Goal: Task Accomplishment & Management: Manage account settings

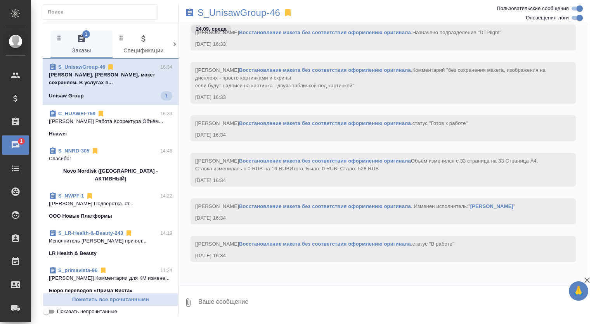
scroll to position [2587, 0]
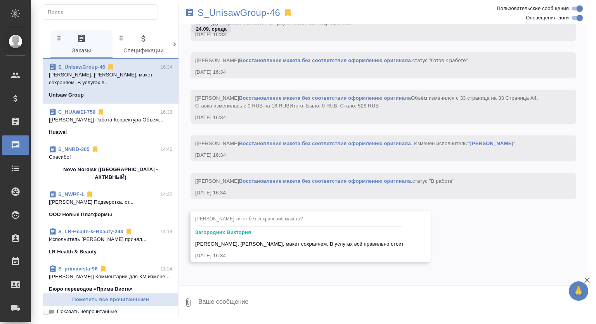
click at [288, 13] on icon at bounding box center [287, 12] width 5 height 7
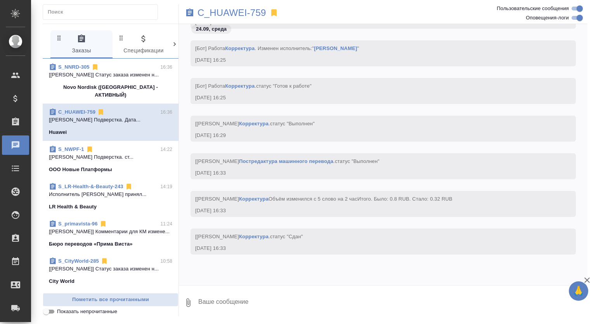
scroll to position [3539, 0]
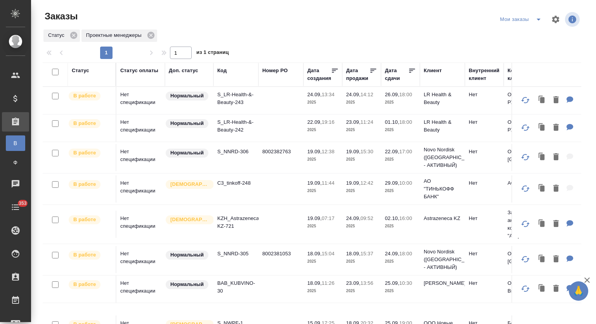
scroll to position [383, 0]
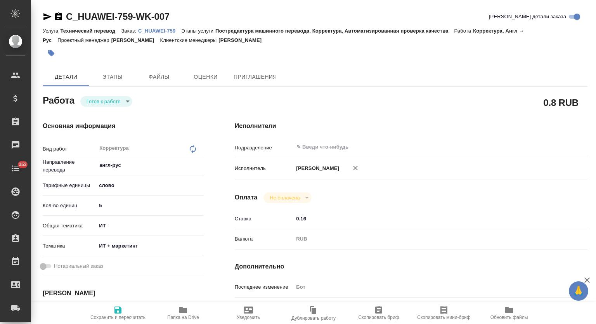
type textarea "x"
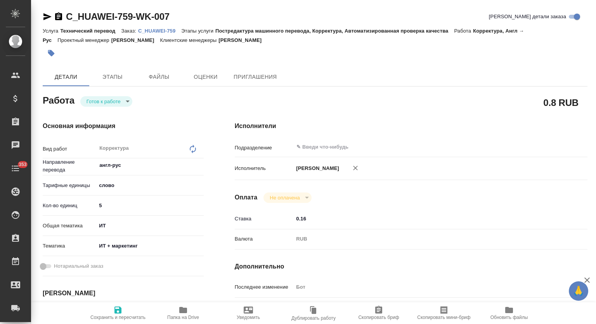
type textarea "x"
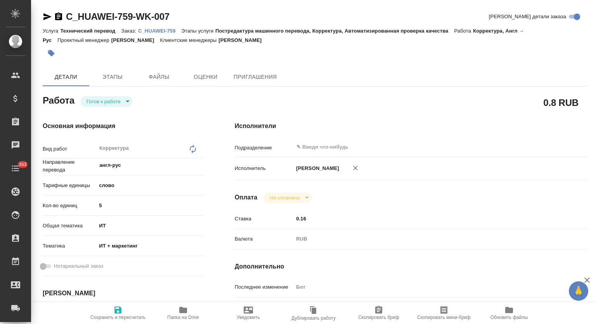
type textarea "x"
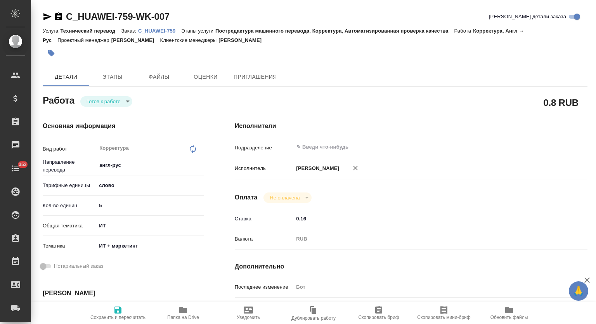
type textarea "x"
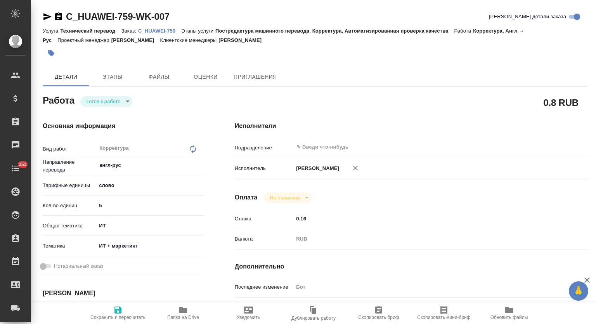
type textarea "x"
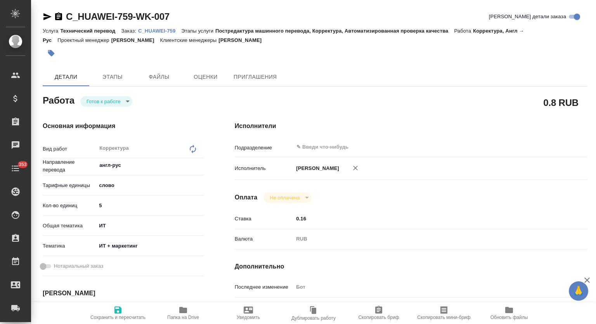
type textarea "x"
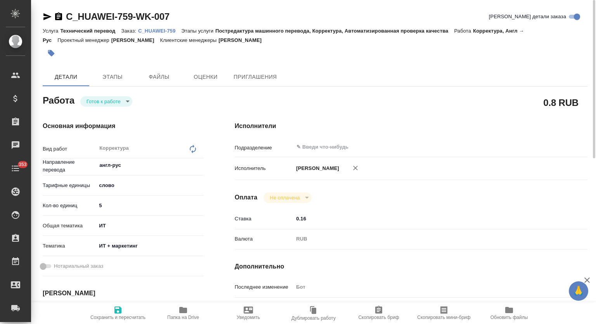
click at [153, 31] on p "C_HUAWEI-759" at bounding box center [159, 31] width 43 height 6
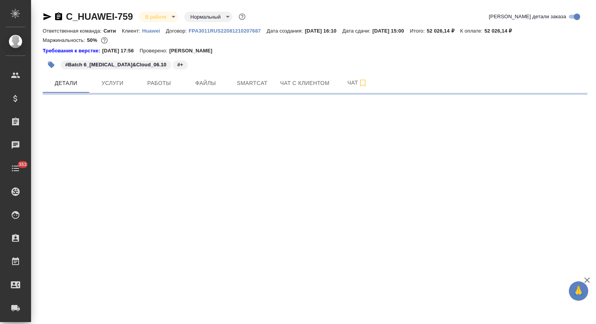
select select "RU"
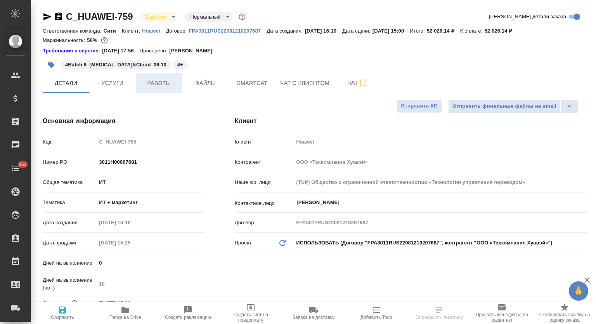
type textarea "x"
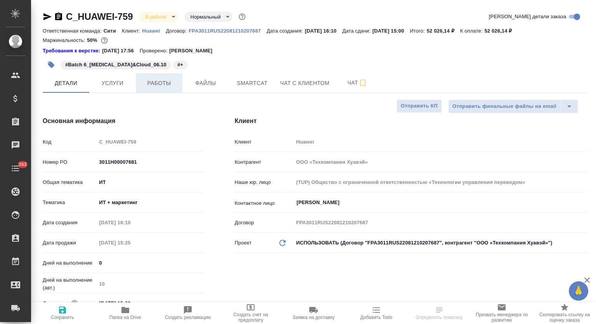
type textarea "x"
drag, startPoint x: 151, startPoint y: 87, endPoint x: 295, endPoint y: 45, distance: 150.5
click at [151, 87] on span "Работы" at bounding box center [158, 83] width 37 height 10
type textarea "x"
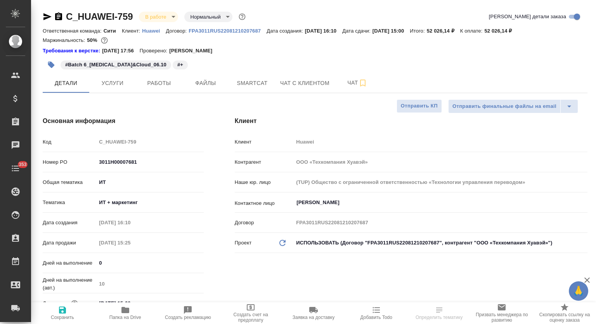
type textarea "x"
type input "[PERSON_NAME]"
type input "Павлова Антонина a.pavlova"
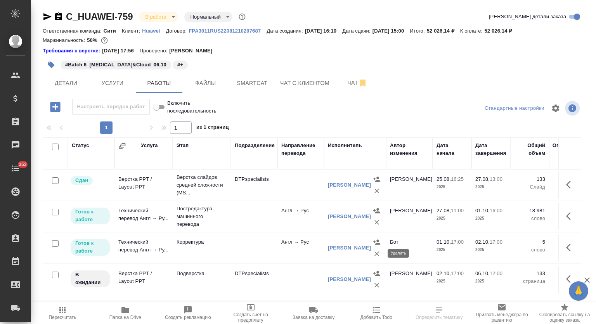
click at [378, 255] on icon "button" at bounding box center [377, 253] width 5 height 5
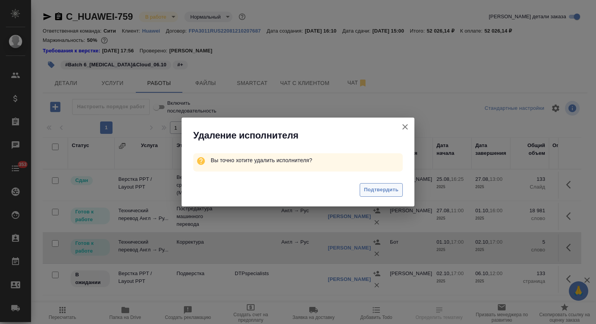
click at [383, 191] on span "Подтвердить" at bounding box center [381, 190] width 35 height 9
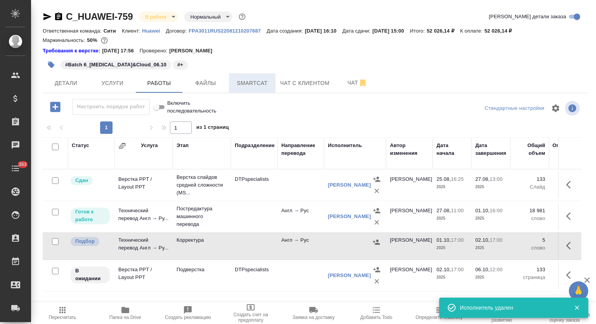
click at [249, 77] on button "Smartcat" at bounding box center [252, 82] width 47 height 19
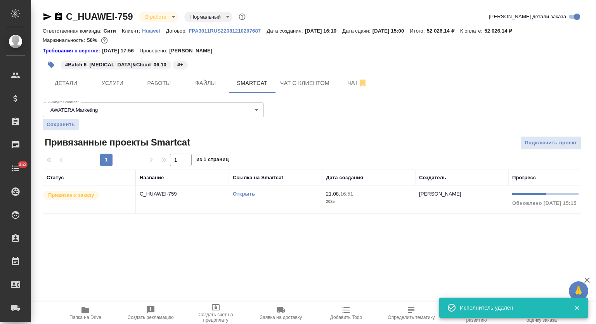
click at [245, 196] on link "Открыть" at bounding box center [244, 194] width 22 height 6
click at [165, 78] on button "Работы" at bounding box center [159, 82] width 47 height 19
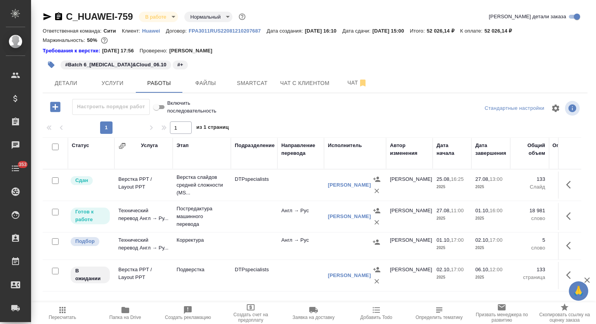
click at [61, 16] on icon "button" at bounding box center [58, 16] width 7 height 8
click at [566, 217] on icon "button" at bounding box center [570, 216] width 9 height 9
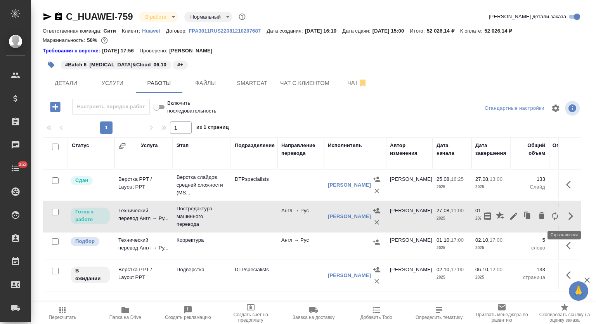
click at [509, 213] on icon "button" at bounding box center [513, 216] width 9 height 9
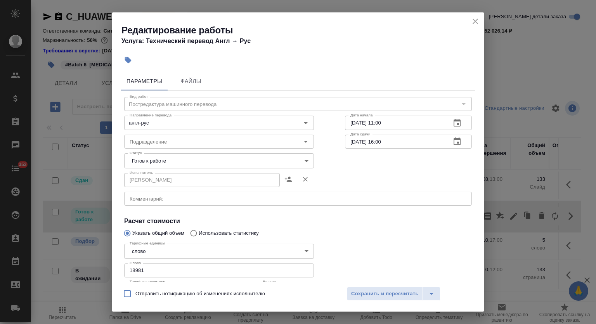
click at [178, 157] on body "🙏 .cls-1 fill:#fff; AWATERA Mutalimov Mark Клиенты Спецификации Заказы 0 Чаты 3…" at bounding box center [298, 162] width 596 height 324
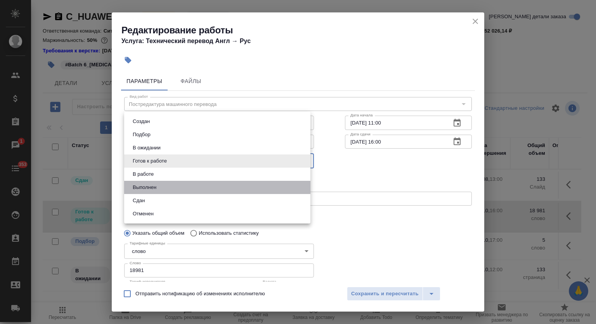
click at [166, 183] on li "Выполнен" at bounding box center [217, 187] width 186 height 13
type input "completed"
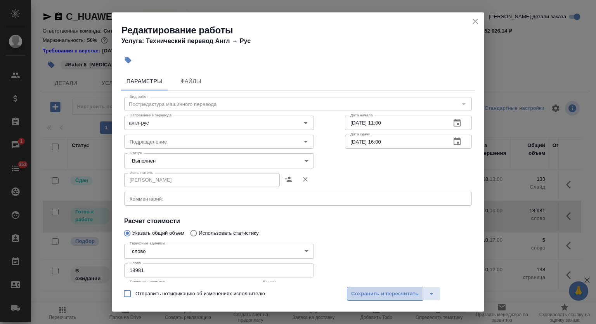
click at [381, 299] on button "Сохранить и пересчитать" at bounding box center [385, 294] width 76 height 14
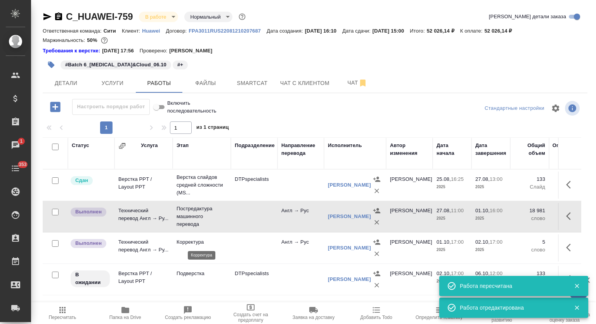
click at [187, 243] on p "Корректура" at bounding box center [202, 242] width 50 height 8
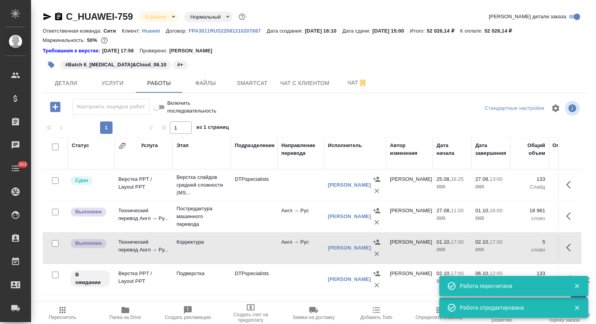
click at [572, 248] on button "button" at bounding box center [571, 247] width 19 height 19
click at [510, 250] on icon "button" at bounding box center [513, 247] width 7 height 7
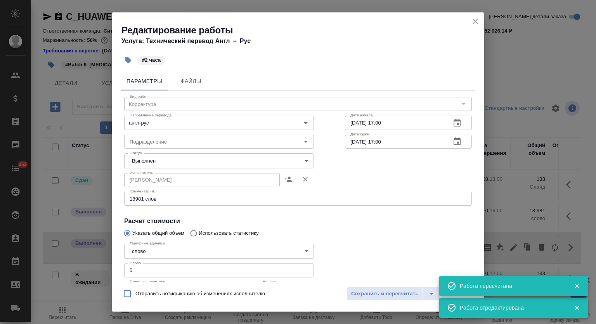
drag, startPoint x: 131, startPoint y: 268, endPoint x: 123, endPoint y: 267, distance: 8.3
click at [123, 267] on div "Тарифные единицы слово 5a8b1489cc6b4906c91bfd90 Тарифные единицы Слово 5 Слово …" at bounding box center [219, 282] width 221 height 115
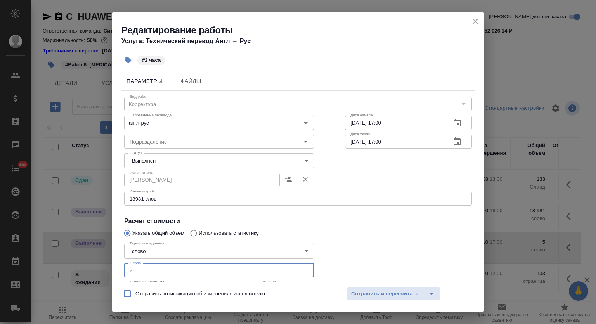
type input "2"
click at [166, 159] on body "🙏 .cls-1 fill:#fff; AWATERA Mutalimov Mark Клиенты Спецификации Заказы 0 Чаты 3…" at bounding box center [298, 162] width 596 height 324
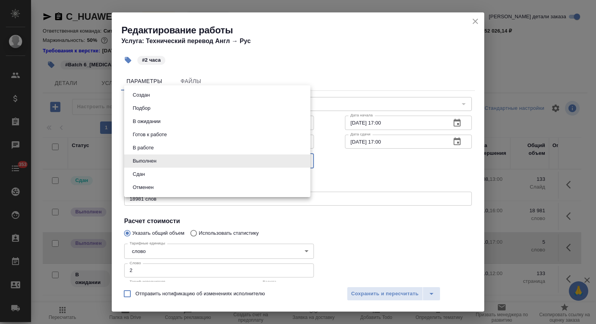
click at [160, 253] on div at bounding box center [298, 162] width 596 height 324
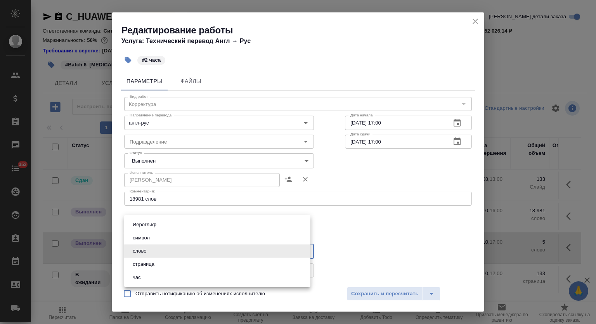
click at [165, 252] on body "🙏 .cls-1 fill:#fff; AWATERA Mutalimov Mark Клиенты Спецификации Заказы 0 Чаты 3…" at bounding box center [298, 162] width 596 height 324
click at [158, 274] on li "час" at bounding box center [217, 277] width 186 height 13
type input "5a8b1489cc6b4906c91bfd93"
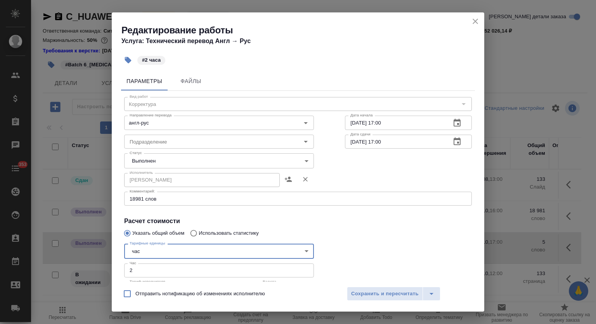
click at [175, 163] on body "🙏 .cls-1 fill:#fff; AWATERA Mutalimov Mark Клиенты Спецификации Заказы 0 Чаты 3…" at bounding box center [298, 162] width 596 height 324
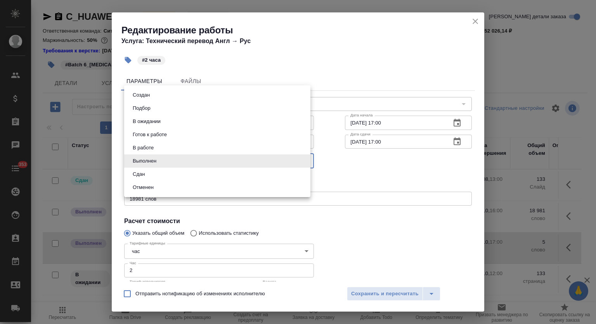
drag, startPoint x: 163, startPoint y: 177, endPoint x: 244, endPoint y: 229, distance: 97.1
click at [163, 177] on li "Сдан" at bounding box center [217, 174] width 186 height 13
type input "closed"
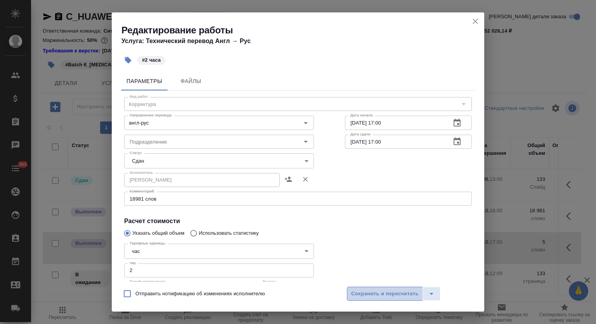
click at [377, 292] on span "Сохранить и пересчитать" at bounding box center [385, 294] width 68 height 9
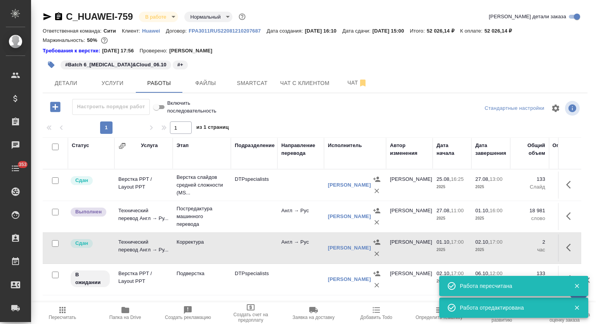
click at [67, 310] on icon "button" at bounding box center [62, 309] width 9 height 9
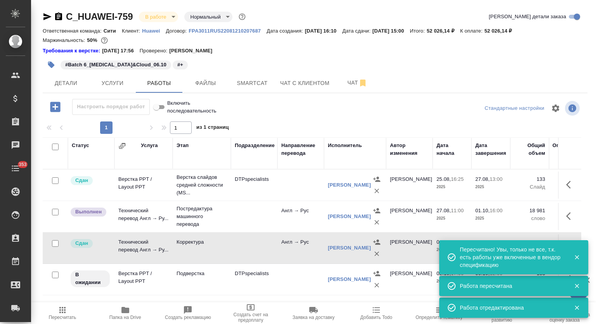
click at [273, 93] on div "C_HUAWEI-759 В работе inProgress Нормальный normal Кратко детали заказа Ответст…" at bounding box center [314, 166] width 553 height 332
click at [253, 85] on span "Smartcat" at bounding box center [252, 83] width 37 height 10
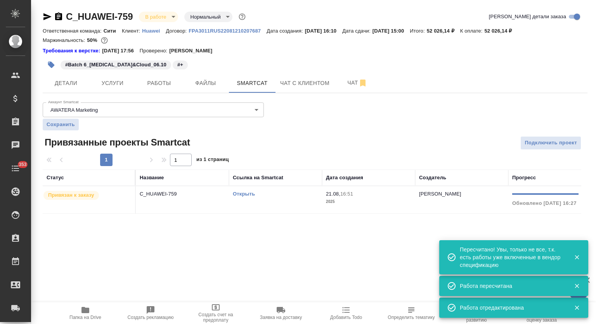
click at [198, 197] on p "C_HUAWEI-759" at bounding box center [182, 194] width 85 height 8
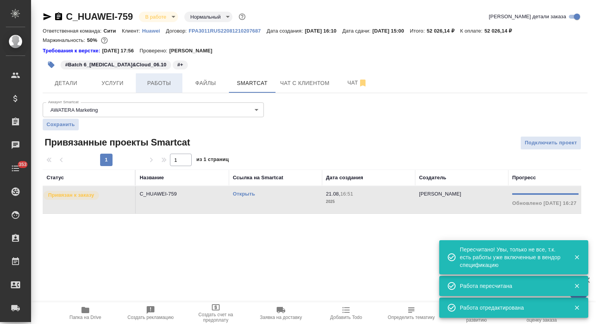
click at [156, 87] on span "Работы" at bounding box center [158, 83] width 37 height 10
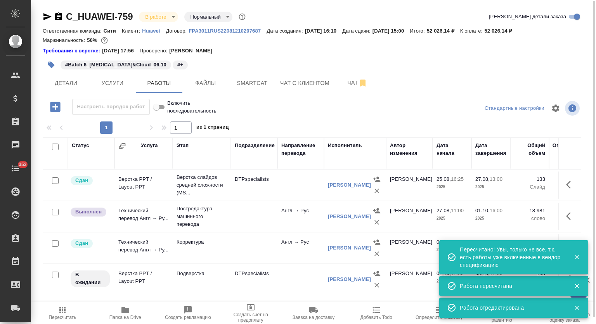
scroll to position [8, 0]
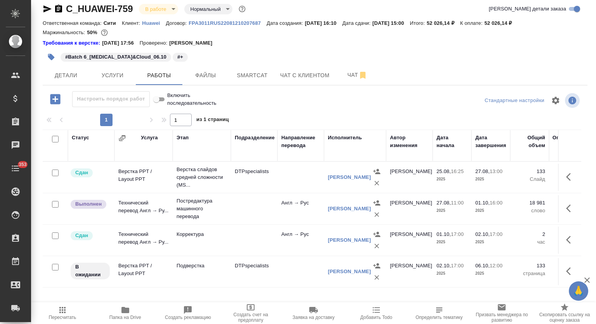
click at [173, 241] on td "Корректура" at bounding box center [202, 240] width 58 height 27
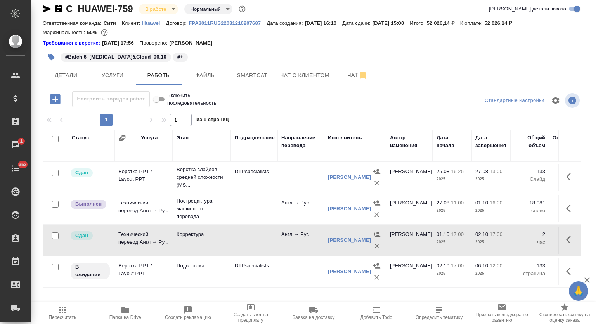
click at [187, 263] on p "Подверстка" at bounding box center [202, 266] width 50 height 8
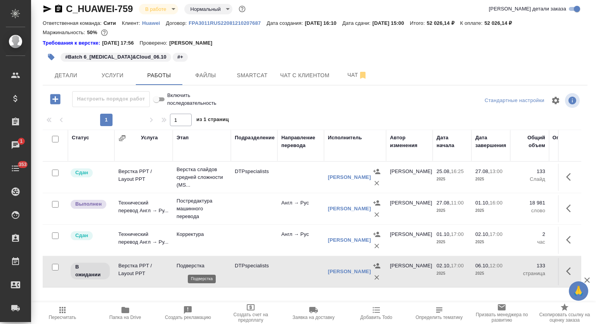
click at [187, 263] on p "Подверстка" at bounding box center [202, 266] width 50 height 8
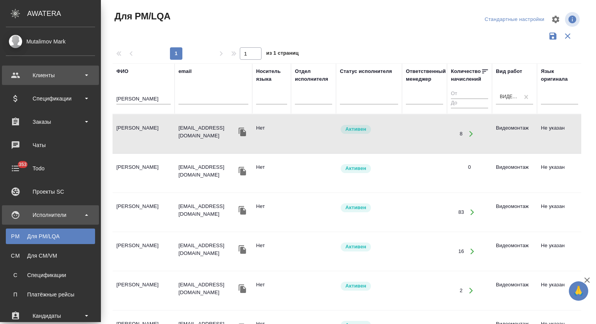
click at [54, 71] on div "Клиенты" at bounding box center [50, 75] width 89 height 12
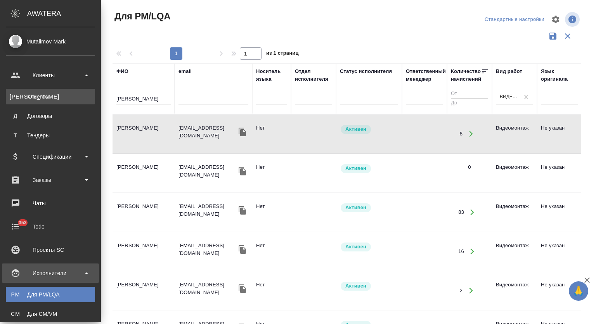
click at [49, 95] on div "Клиенты" at bounding box center [50, 97] width 81 height 8
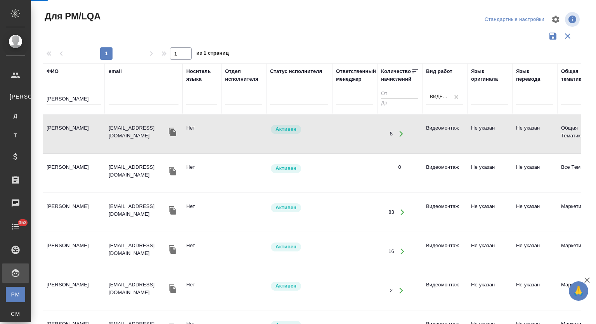
select select "RU"
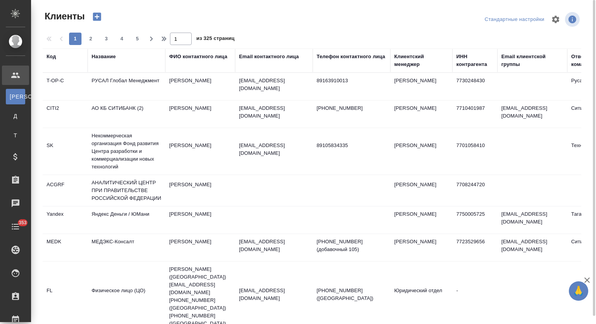
click at [110, 57] on div "Название" at bounding box center [104, 57] width 24 height 8
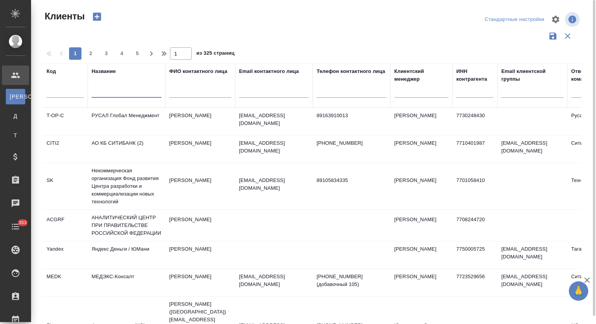
click at [113, 90] on input "text" at bounding box center [127, 93] width 70 height 10
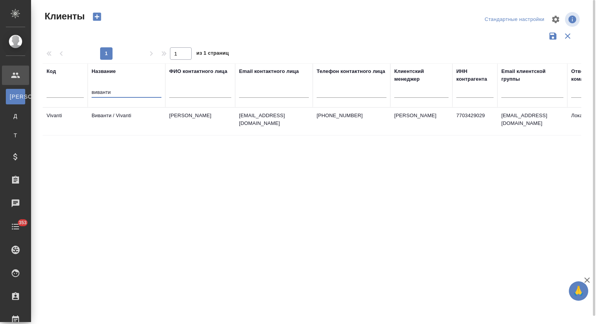
type input "виванти"
click at [102, 109] on td "Виванти / Vivanti" at bounding box center [127, 121] width 78 height 27
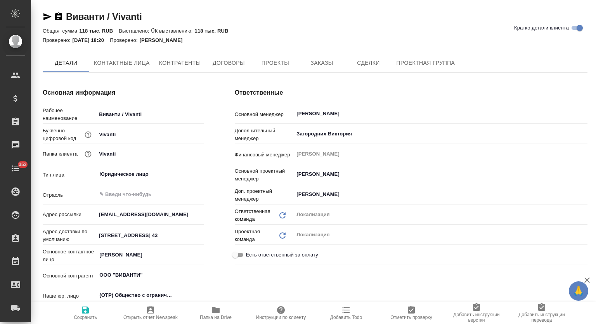
type textarea "x"
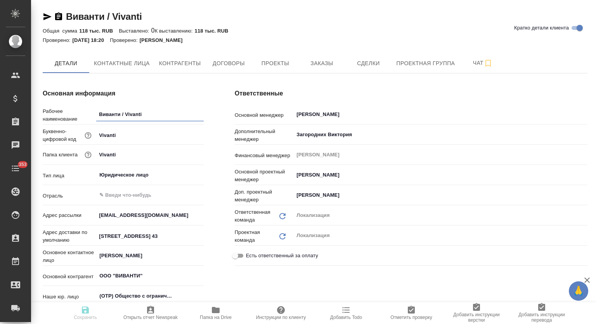
type textarea "x"
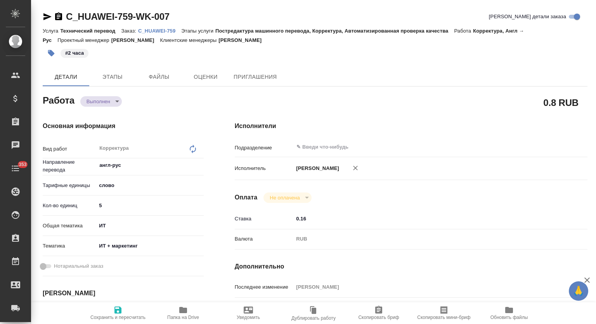
type textarea "x"
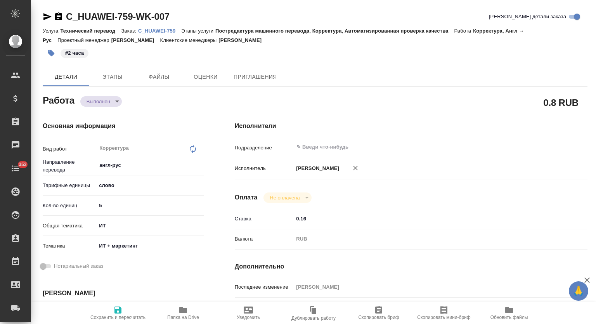
type textarea "x"
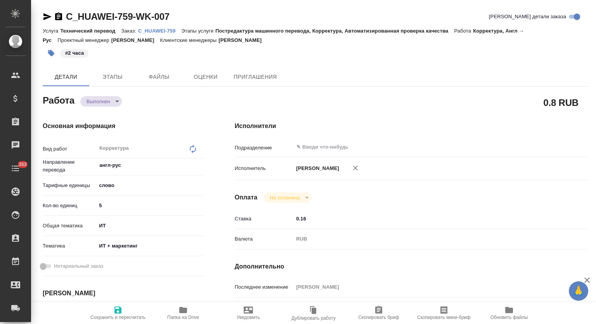
type textarea "x"
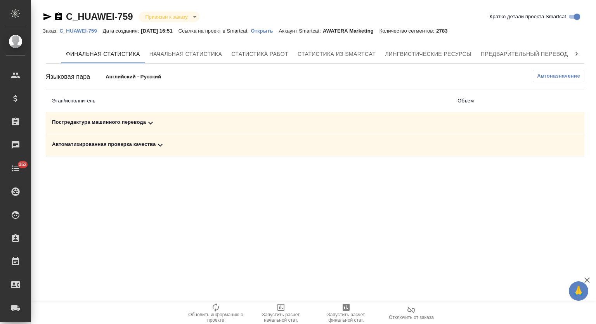
click at [158, 123] on div "Постредактура машинного перевода" at bounding box center [248, 122] width 393 height 9
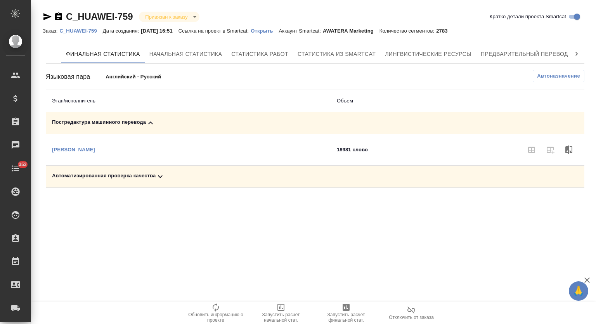
click at [361, 310] on span "Запустить расчет финальной стат." at bounding box center [346, 313] width 56 height 20
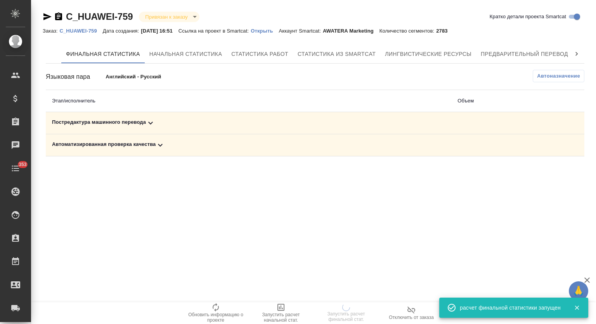
click at [169, 121] on div "Постредактура машинного перевода" at bounding box center [248, 122] width 393 height 9
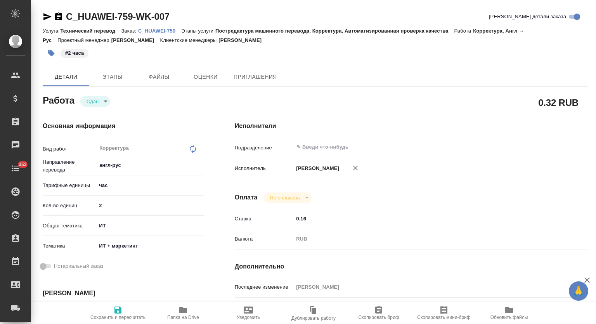
type textarea "x"
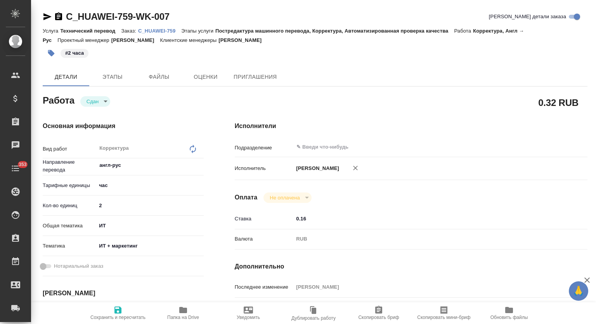
type textarea "x"
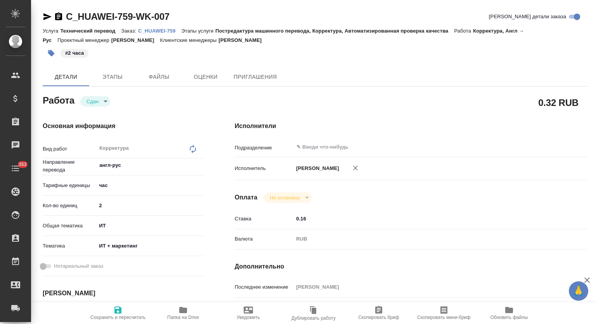
click at [182, 309] on icon "button" at bounding box center [183, 310] width 8 height 6
type textarea "x"
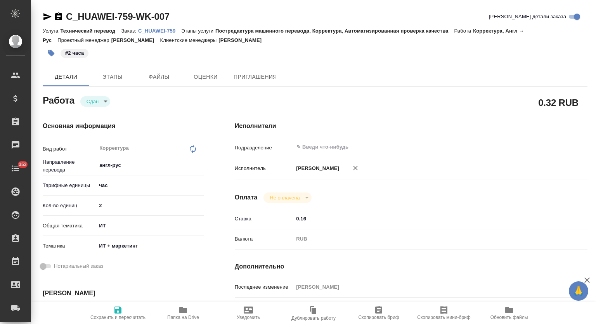
type textarea "x"
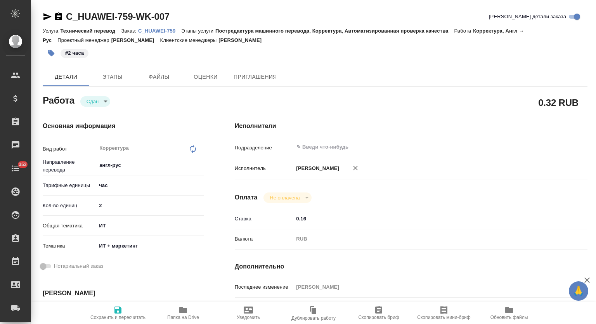
type textarea "x"
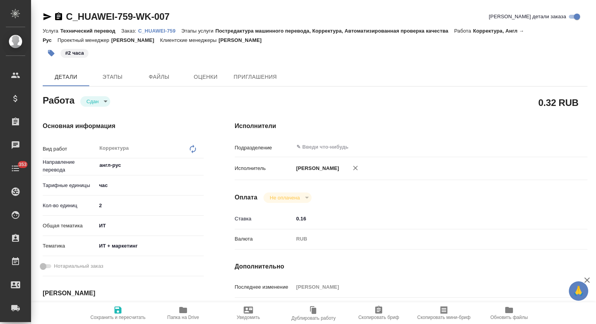
type textarea "x"
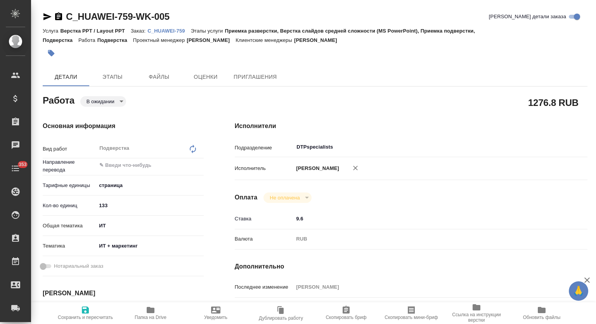
type textarea "x"
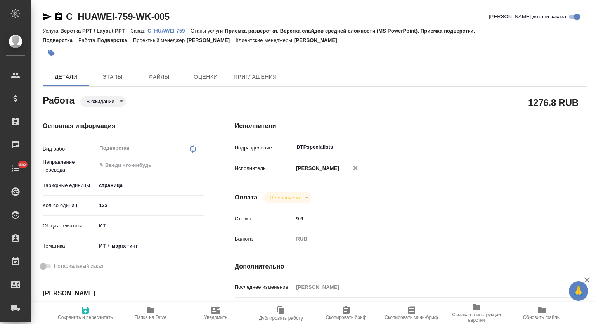
type textarea "x"
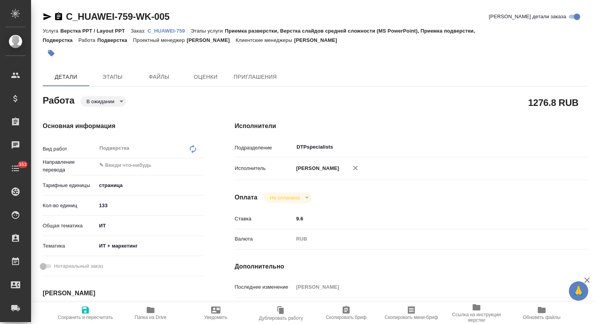
type textarea "x"
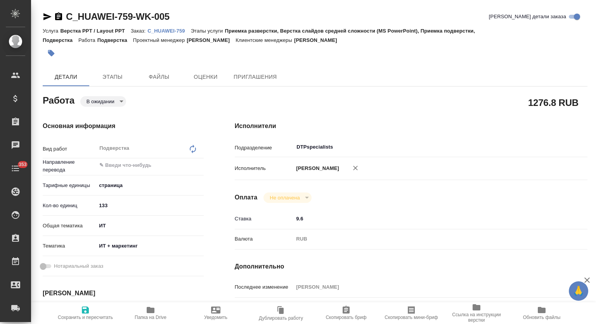
type textarea "x"
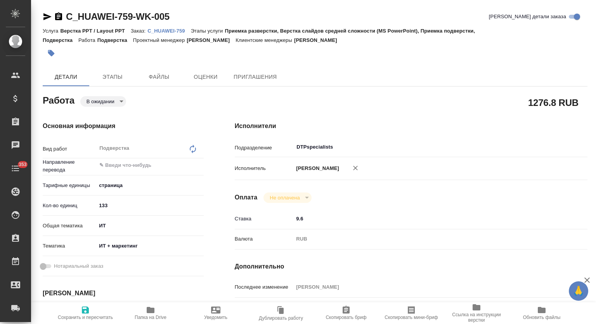
type textarea "x"
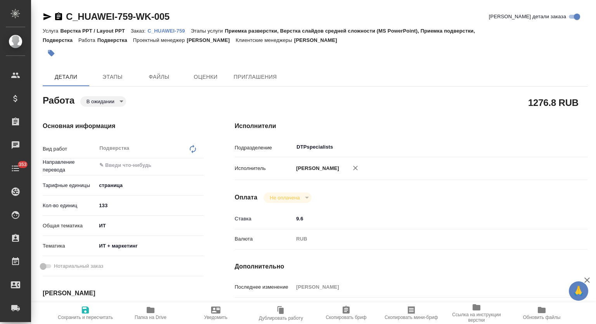
type textarea "x"
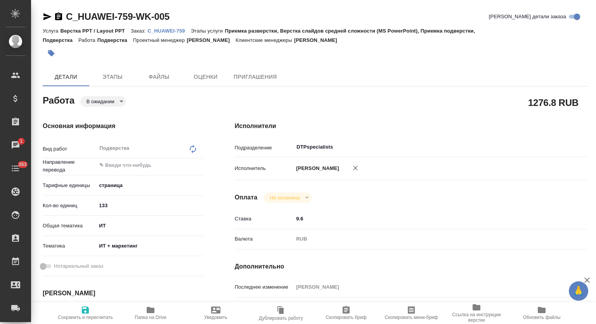
click at [156, 315] on span "Папка на Drive" at bounding box center [151, 317] width 32 height 5
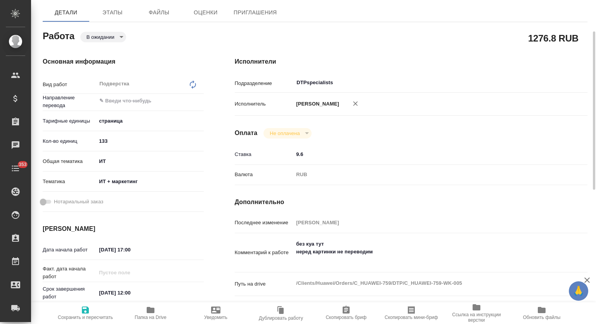
scroll to position [129, 0]
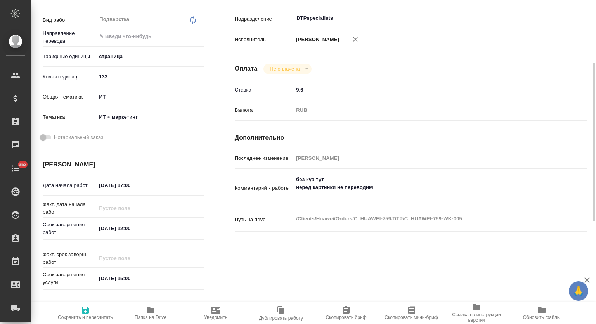
click at [329, 205] on div "без куа тут неред картинки не переводим x" at bounding box center [425, 188] width 265 height 33
type textarea "x"
click at [332, 202] on textarea "без куа тут неред картинки не переводим" at bounding box center [426, 187] width 264 height 29
paste textarea "https://drive.awatera.com/s/E8ss99fMMZ2QBJH"
type textarea "x"
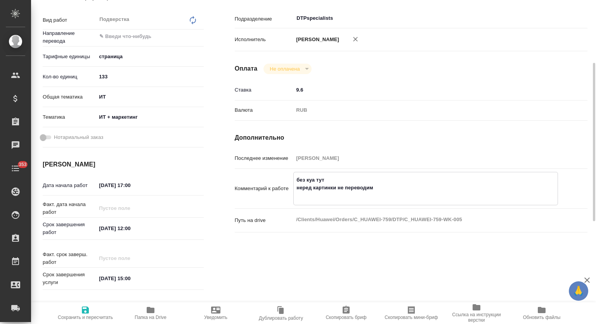
type textarea "без куа тут неред картинки не переводим https://drive.awatera.com/s/E8ss99fMMZ2…"
type textarea "x"
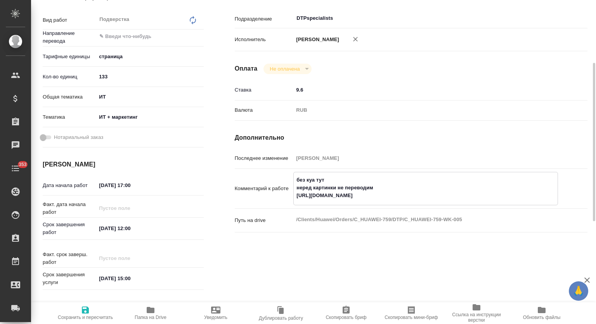
click at [383, 196] on textarea "без куа тут неред картинки не переводим https://drive.awatera.com/s/E8ss99fMMZ2…" at bounding box center [426, 187] width 264 height 29
type textarea "x"
type textarea "без куа тут неред картинки не переводим https://drive.awatera.com/s/E8ss99fMMZ2…"
type textarea "x"
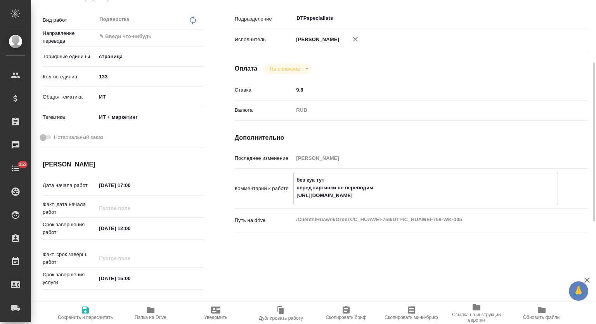
type textarea "x"
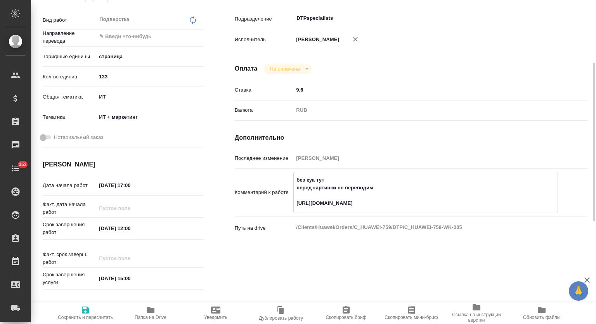
type textarea "без куа тут неред картинки не переводим https://drive.awatera.com/s/E8ss99fMMZ2…"
type textarea "x"
click at [99, 308] on span "Сохранить и пересчитать" at bounding box center [85, 312] width 56 height 15
type textarea "x"
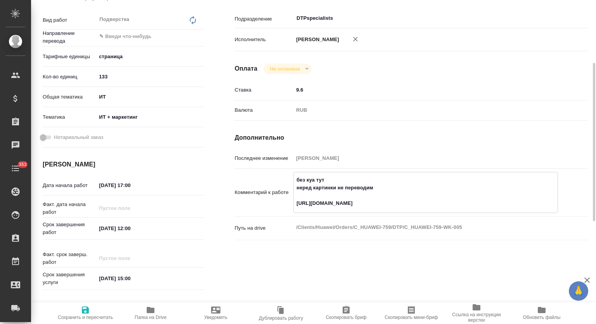
type textarea "x"
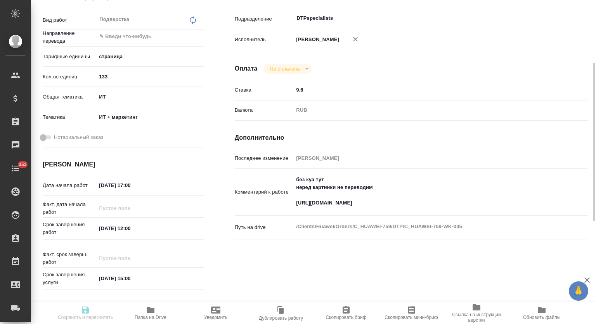
type textarea "x"
type input "pending"
type textarea "Подверстка"
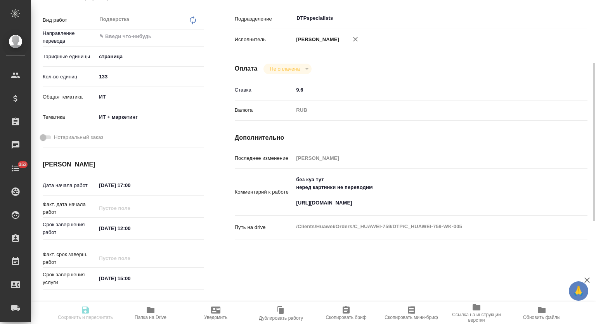
type textarea "x"
type input "5a8b1489cc6b4906c91bfdb2"
type input "133"
type input "it"
type input "5a8b8b956a9677013d343e51"
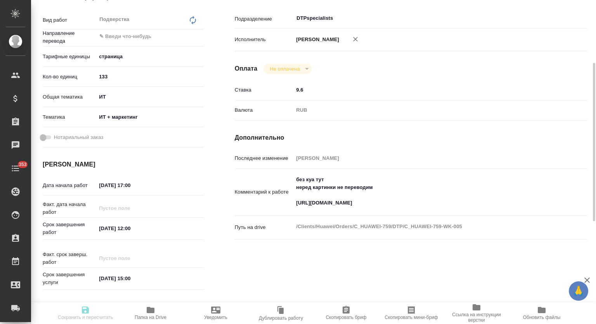
type input "02.10.2025 17:00"
type input "06.10.2025 12:00"
type input "06.10.2025 15:00"
type input "DTPspecialists"
type input "notPayed"
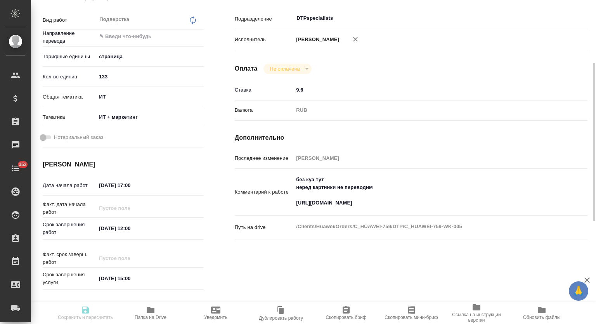
type input "9.6"
type input "RUB"
type input "[PERSON_NAME]"
type textarea "без куа тут неред картинки не переводим https://drive.awatera.com/s/E8ss99fMMZ2…"
type textarea "x"
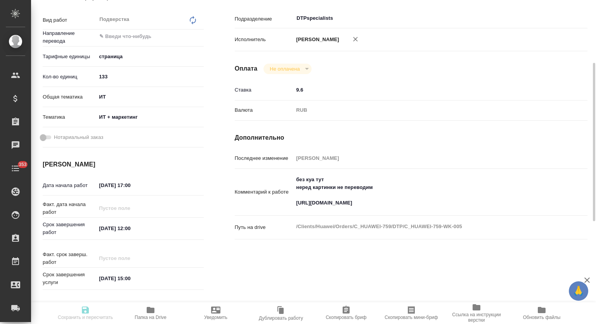
type textarea "/Clients/Huawei/Orders/C_HUAWEI-759/DTP/C_HUAWEI-759-WK-005"
type textarea "x"
type input "C_HUAWEI-759"
type input "3011H00007681"
type input "Верстка PPT / Layout PPT"
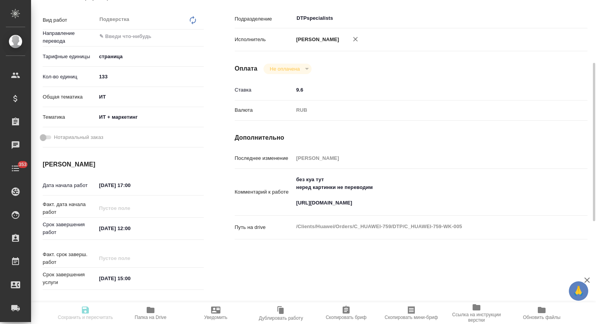
type input "Приемка разверстки, Верстка слайдов средней сложности (MS PowerPoint), Приемка …"
type input "Димитриева Юлия"
type input "[PERSON_NAME]"
type input "/Clients/Huawei/Orders/C_HUAWEI-759"
type textarea "x"
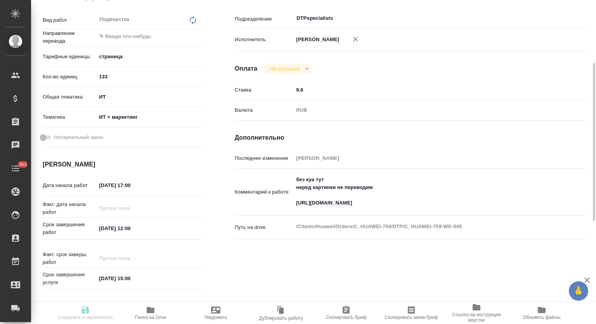
type textarea "сюда же используем файл tmx из заказа C_HUAWEI-753, который клиент передавал в …"
type textarea "x"
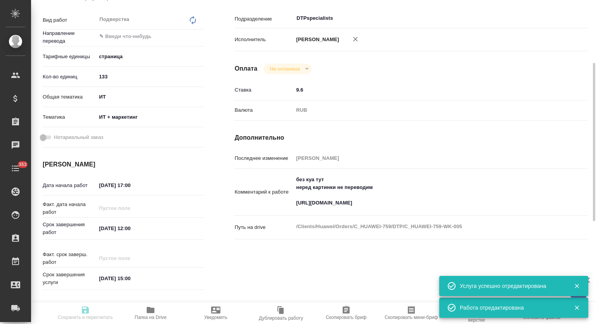
type textarea "x"
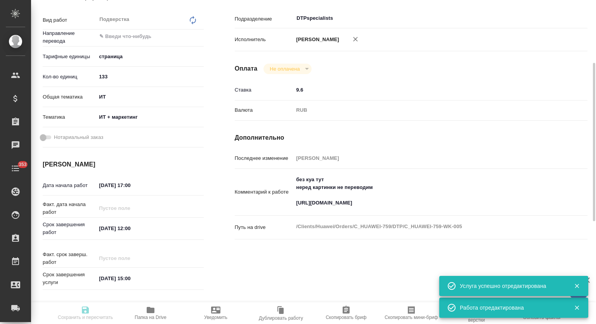
type textarea "x"
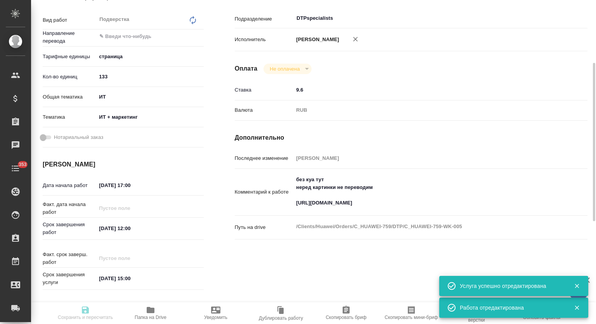
type textarea "x"
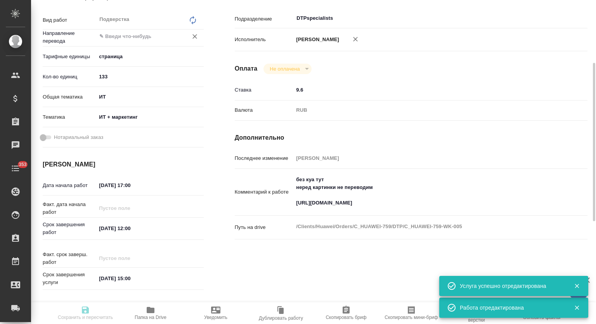
type textarea "x"
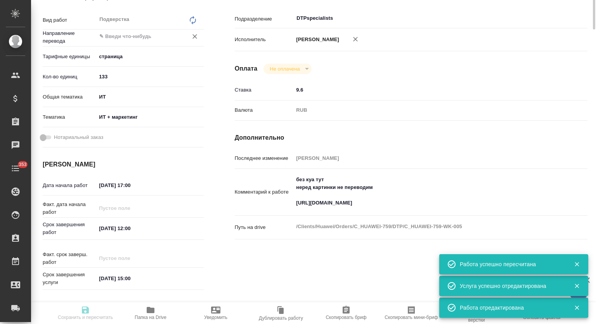
scroll to position [0, 0]
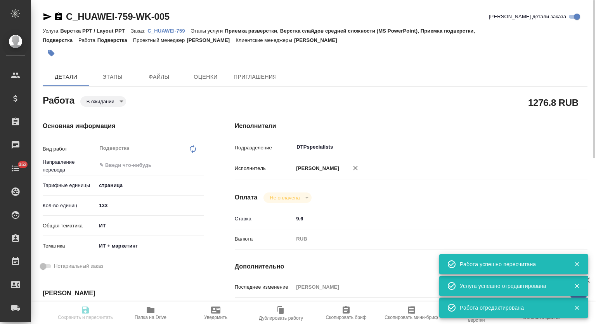
type input "pending"
type textarea "Подверстка"
type textarea "x"
type input "5a8b1489cc6b4906c91bfdb2"
type input "133"
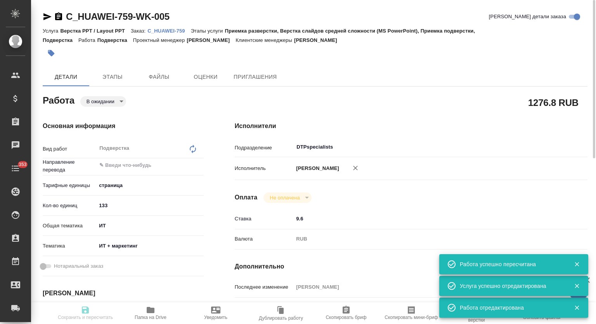
type input "it"
type input "5a8b8b956a9677013d343e51"
type input "02.10.2025 17:00"
type input "06.10.2025 12:00"
type input "06.10.2025 15:00"
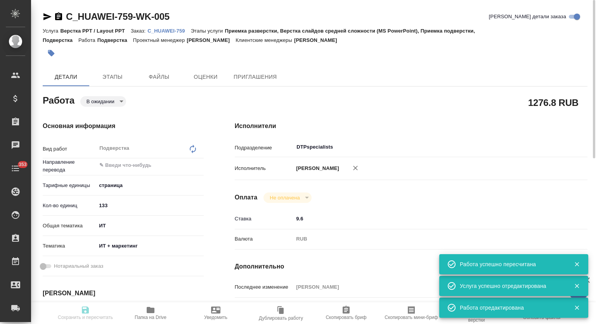
type input "DTPspecialists"
type input "notPayed"
type input "9.6"
type input "RUB"
type input "[PERSON_NAME]"
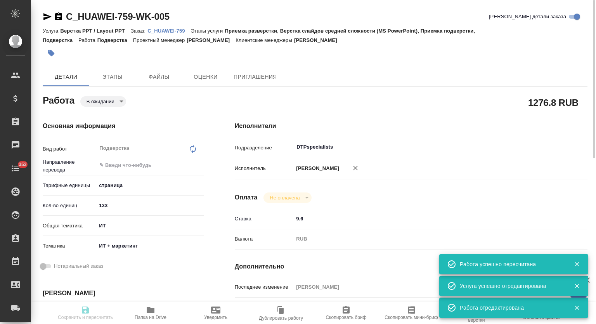
type textarea "без куа тут неред картинки не переводим https://drive.awatera.com/s/E8ss99fMMZ2…"
type textarea "x"
type textarea "/Clients/Huawei/Orders/C_HUAWEI-759/DTP/C_HUAWEI-759-WK-005"
type textarea "x"
type input "C_HUAWEI-759"
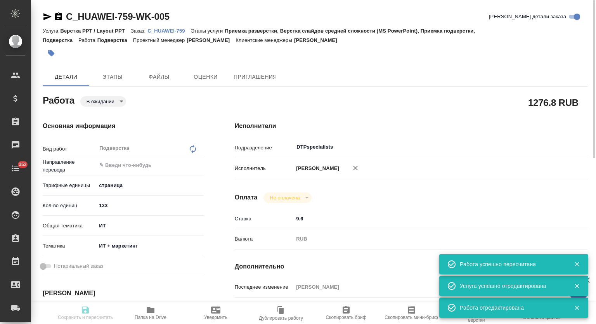
type input "3011H00007681"
type input "Верстка PPT / Layout PPT"
type input "Приемка разверстки, Верстка слайдов средней сложности (MS PowerPoint), Приемка …"
type input "Димитриева Юлия"
type input "[PERSON_NAME]"
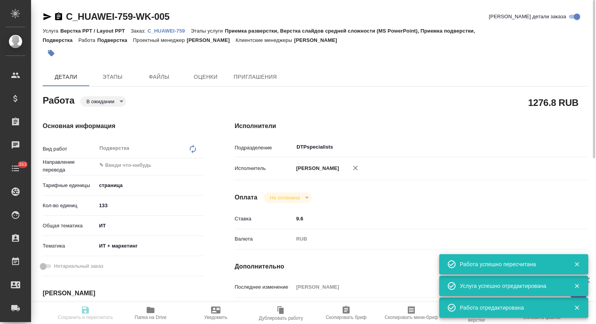
type input "/Clients/Huawei/Orders/C_HUAWEI-759"
type textarea "x"
type textarea "сюда же используем файл tmx из заказа C_HUAWEI-753, который клиент передавал в …"
type textarea "x"
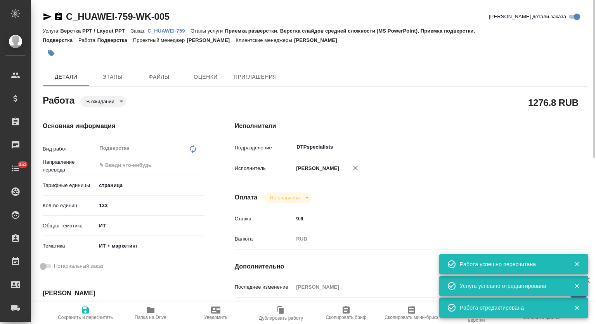
type textarea "x"
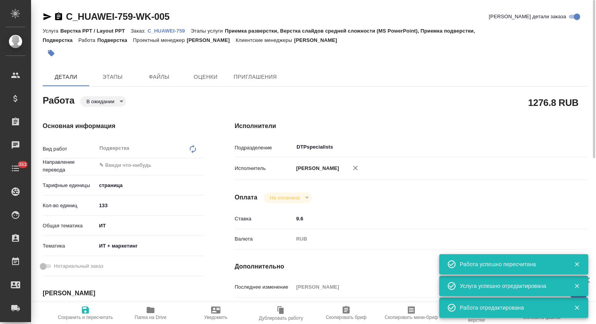
type textarea "x"
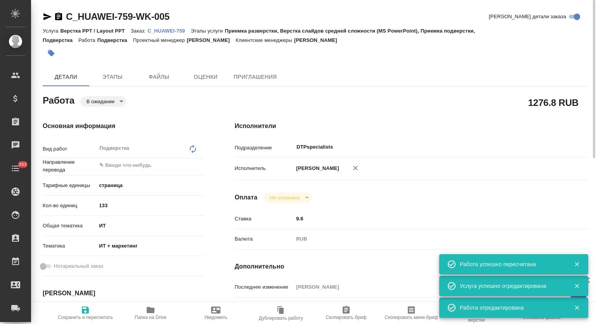
type textarea "x"
click at [115, 103] on body "🙏 .cls-1 fill:#fff; AWATERA Mutalimov Mark Клиенты Спецификации Заказы 0 Чаты 3…" at bounding box center [298, 162] width 596 height 324
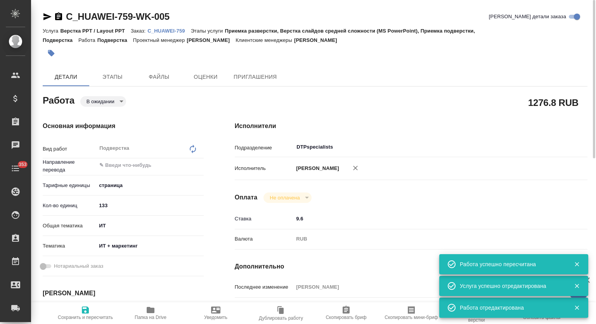
type textarea "x"
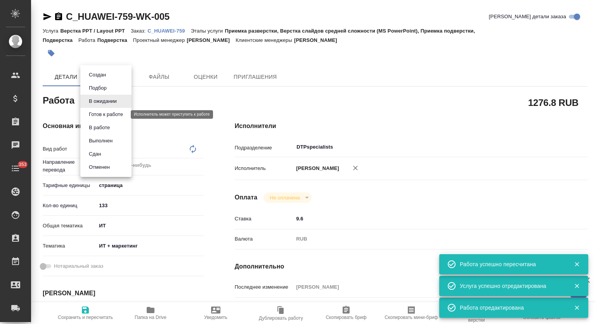
click at [115, 115] on button "Готов к работе" at bounding box center [106, 114] width 39 height 9
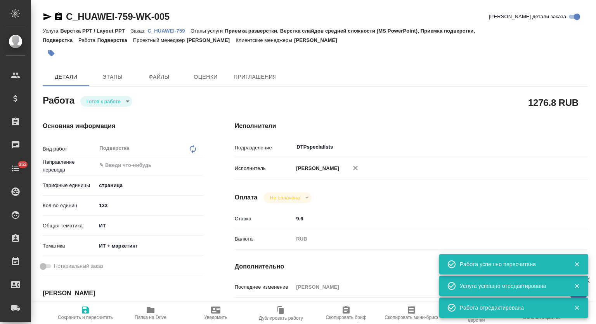
type textarea "x"
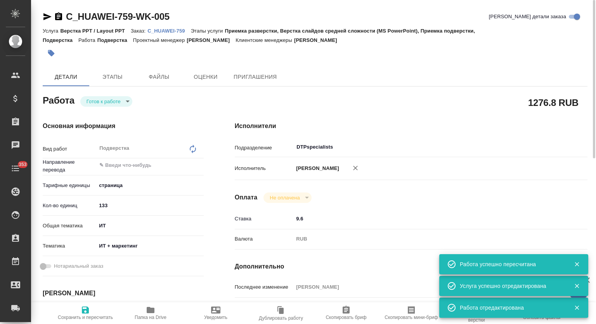
type textarea "x"
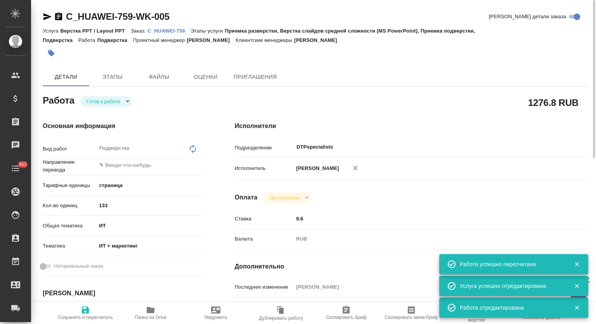
scroll to position [129, 0]
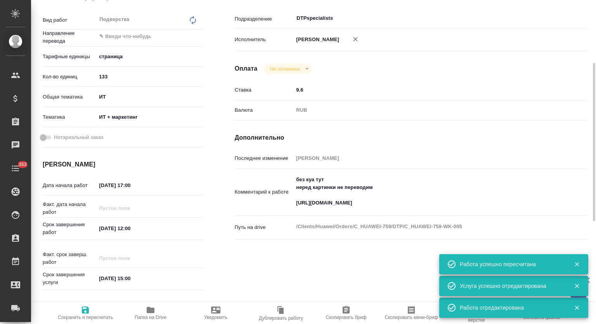
type textarea "x"
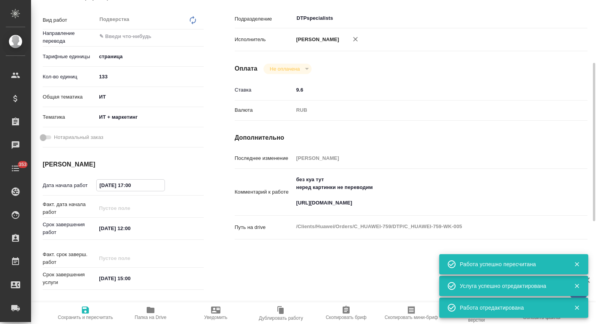
click at [151, 183] on input "02.10.2025 17:00" at bounding box center [131, 185] width 68 height 11
drag, startPoint x: 186, startPoint y: 185, endPoint x: 183, endPoint y: 181, distance: 5.1
click at [187, 186] on div at bounding box center [190, 184] width 27 height 9
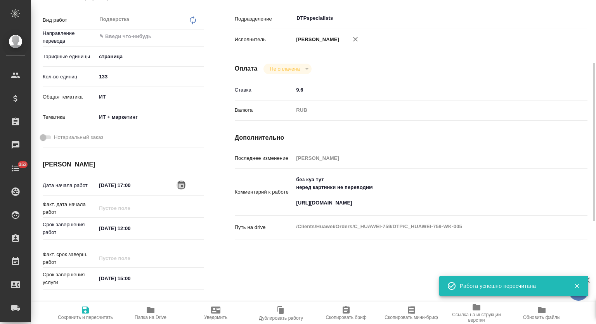
click at [180, 181] on icon "button" at bounding box center [181, 185] width 7 height 8
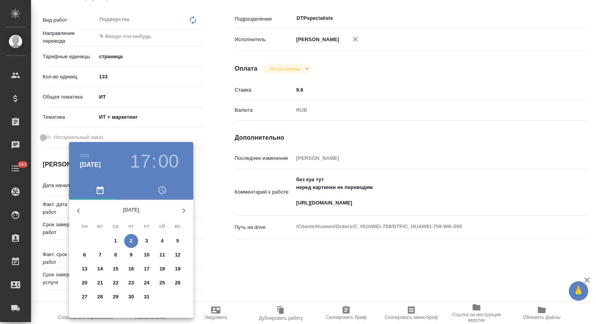
click at [133, 240] on span "2" at bounding box center [131, 241] width 14 height 8
type textarea "x"
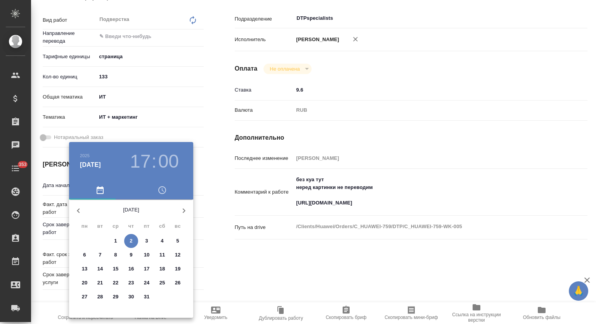
type textarea "x"
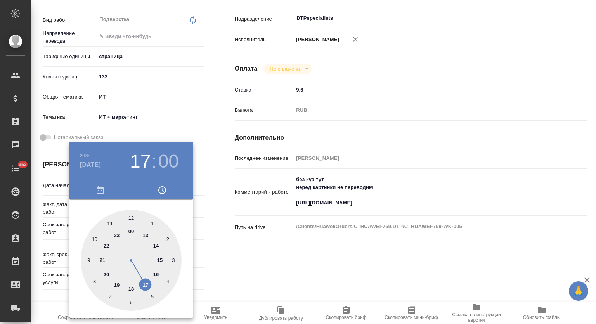
type textarea "x"
type input "02.10.2025 16:00"
type textarea "x"
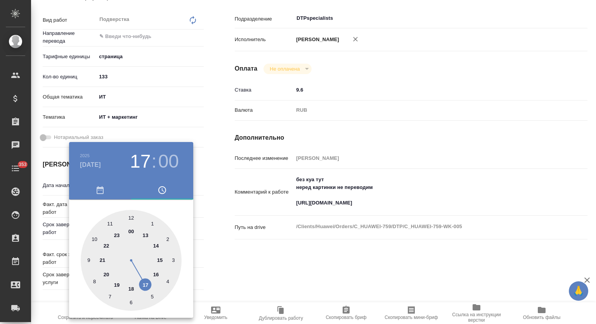
type textarea "x"
click at [156, 276] on div at bounding box center [131, 260] width 101 height 101
type textarea "x"
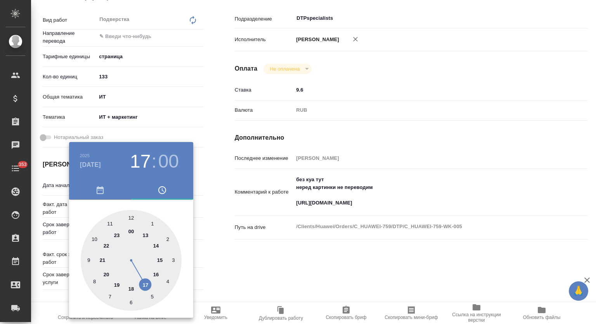
type textarea "x"
click at [95, 279] on div at bounding box center [131, 260] width 101 height 101
type textarea "x"
type input "02.10.2025 16:40"
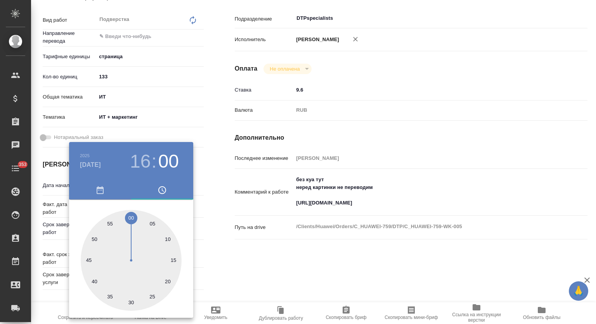
type textarea "x"
click at [280, 236] on div at bounding box center [298, 162] width 596 height 324
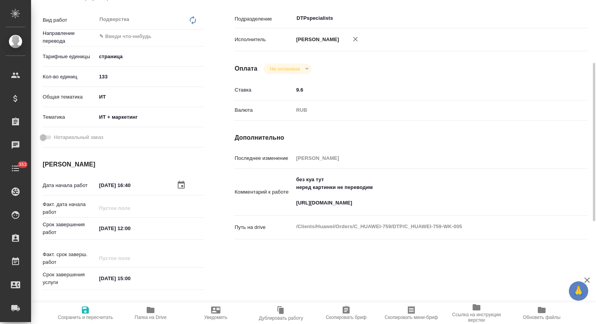
click at [90, 309] on span "Сохранить и пересчитать" at bounding box center [85, 312] width 56 height 15
type textarea "x"
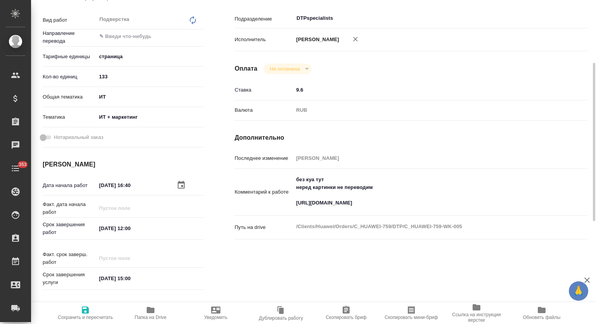
type textarea "x"
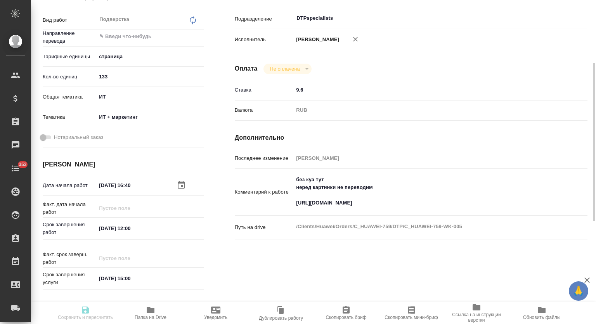
type textarea "x"
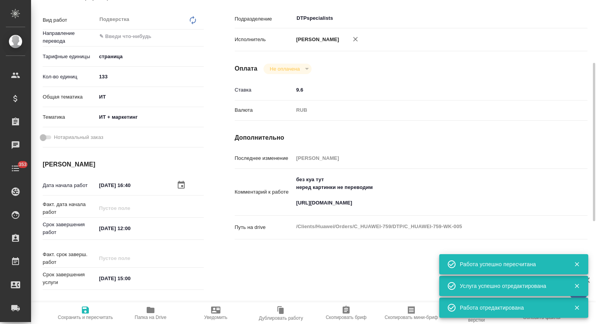
click at [178, 186] on icon "button" at bounding box center [181, 185] width 7 height 8
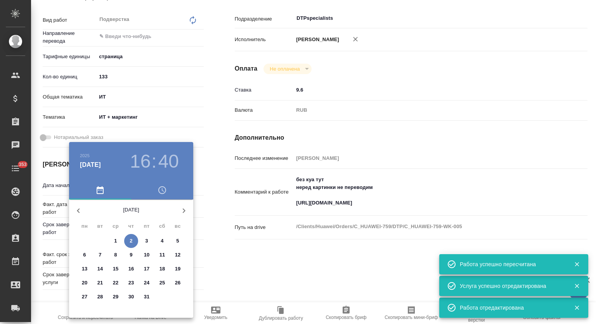
click at [82, 212] on icon "button" at bounding box center [78, 210] width 9 height 9
click at [116, 282] on p "24" at bounding box center [116, 283] width 6 height 8
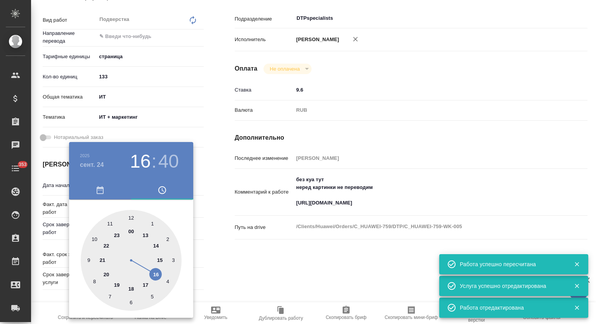
click at [159, 274] on div at bounding box center [131, 260] width 101 height 101
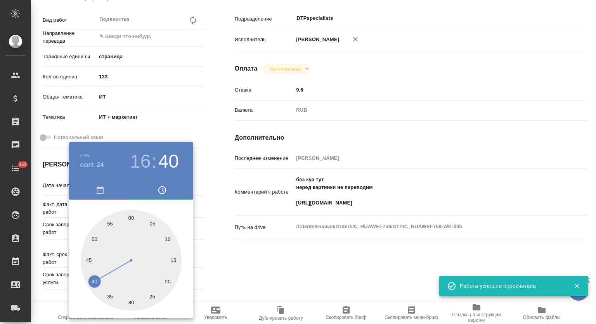
click at [248, 245] on div at bounding box center [298, 162] width 596 height 324
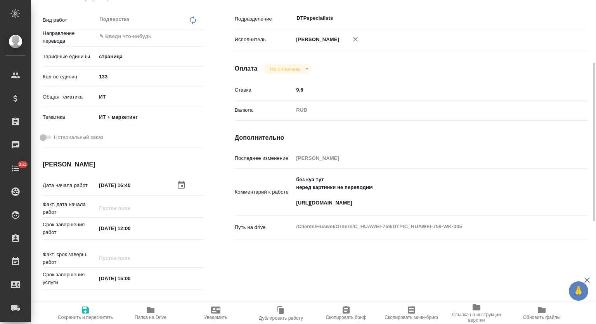
click at [92, 312] on span "Сохранить и пересчитать" at bounding box center [85, 312] width 56 height 15
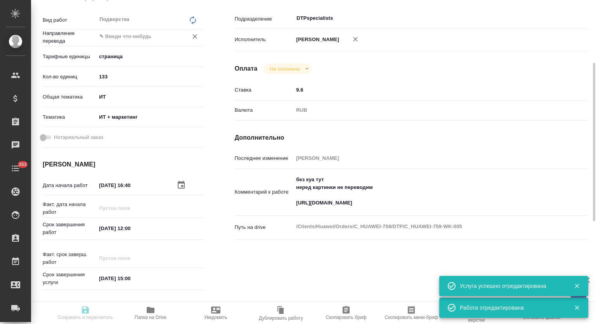
scroll to position [0, 0]
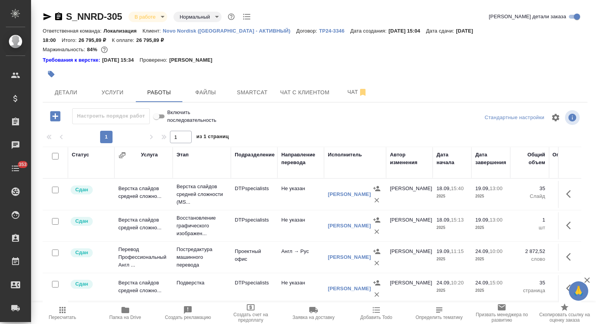
click at [45, 18] on icon "button" at bounding box center [47, 16] width 8 height 7
click at [155, 17] on body "🙏 .cls-1 fill:#fff; AWATERA Mutalimov [PERSON_NAME] Спецификации Заказы 0 Чаты …" at bounding box center [298, 162] width 596 height 324
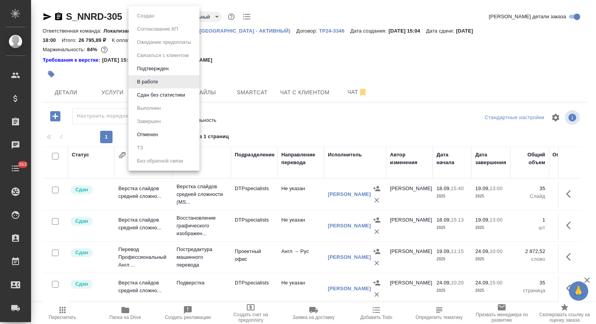
click at [159, 94] on button "Сдан без статистики" at bounding box center [161, 95] width 53 height 9
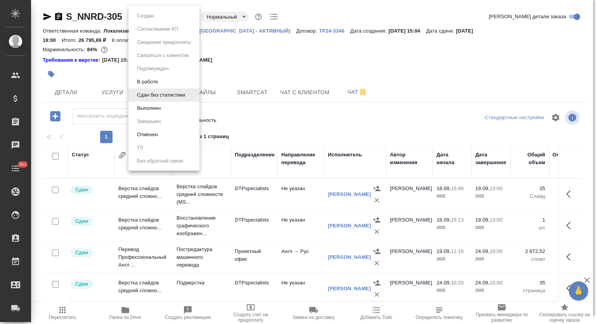
click at [179, 16] on body "🙏 .cls-1 fill:#fff; AWATERA Mutalimov [PERSON_NAME] Спецификации Заказы 0 Чаты …" at bounding box center [298, 162] width 596 height 324
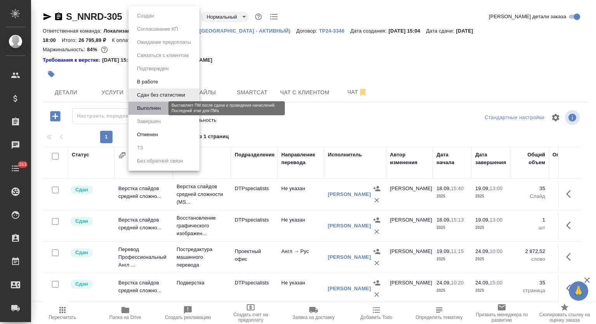
click at [161, 108] on button "Выполнен" at bounding box center [149, 108] width 28 height 9
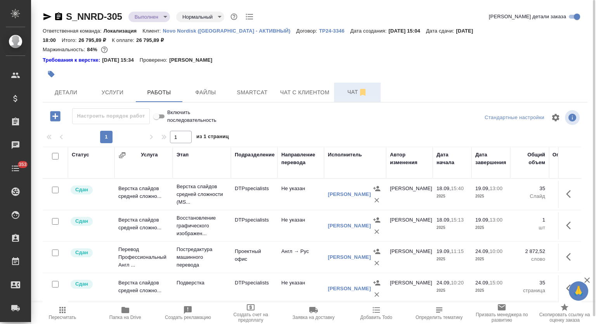
click at [348, 87] on span "Чат" at bounding box center [357, 92] width 37 height 10
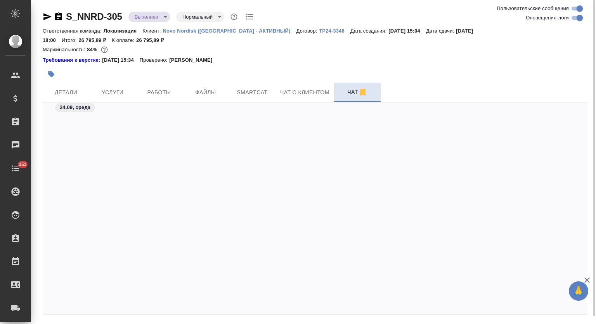
scroll to position [2836, 0]
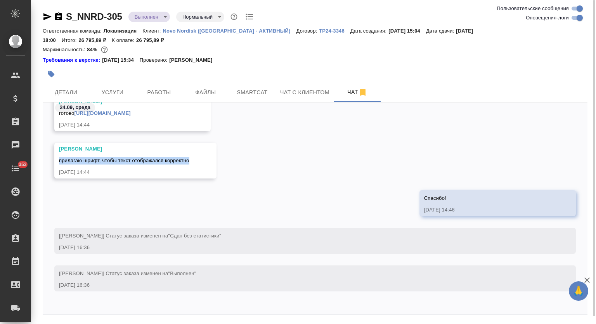
drag, startPoint x: 59, startPoint y: 150, endPoint x: 184, endPoint y: 265, distance: 169.5
click at [188, 158] on span "прилагаю шрифт, чтобы текст отображался корректно" at bounding box center [124, 161] width 130 height 6
copy span "прилагаю шрифт, чтобы текст отображался корректно"
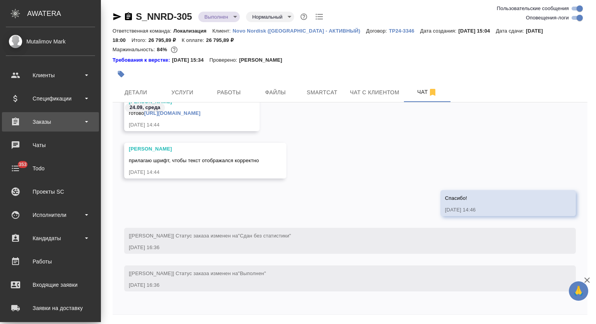
click at [53, 120] on div "Заказы" at bounding box center [50, 122] width 89 height 12
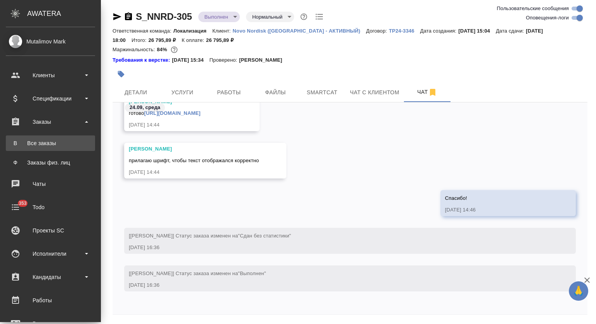
click at [51, 140] on div "Все заказы" at bounding box center [50, 143] width 81 height 8
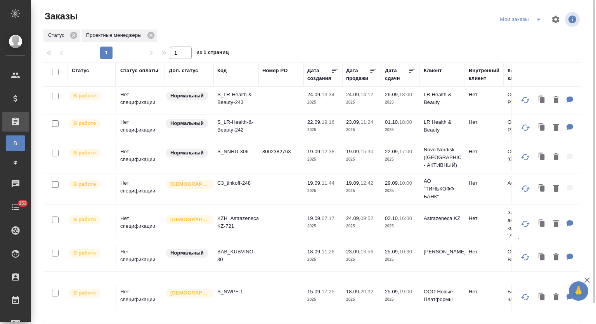
click at [540, 18] on icon "split button" at bounding box center [538, 19] width 9 height 9
click at [525, 34] on li "Заказы лок" at bounding box center [522, 35] width 48 height 12
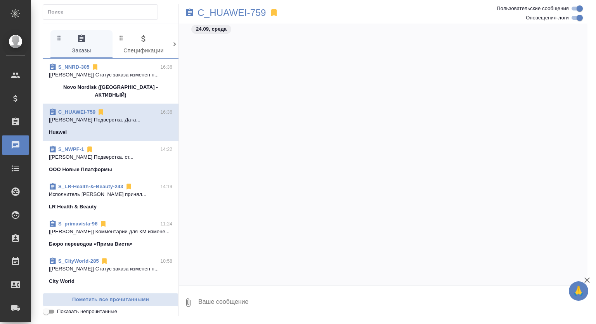
scroll to position [3539, 0]
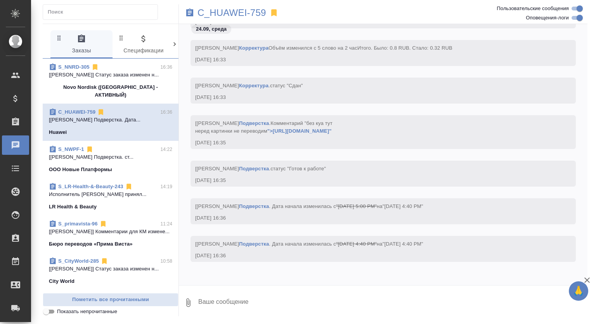
click at [151, 85] on div "Novo Nordisk ([GEOGRAPHIC_DATA] - АКТИВНЫЙ)" at bounding box center [110, 91] width 123 height 16
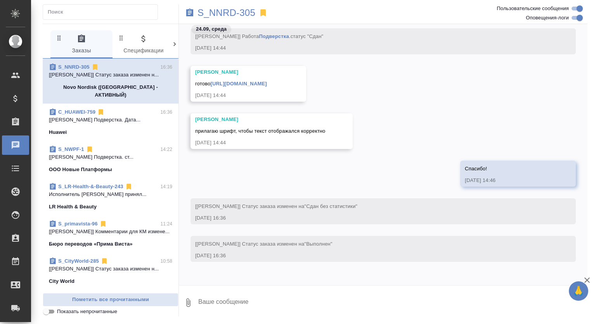
scroll to position [3324, 0]
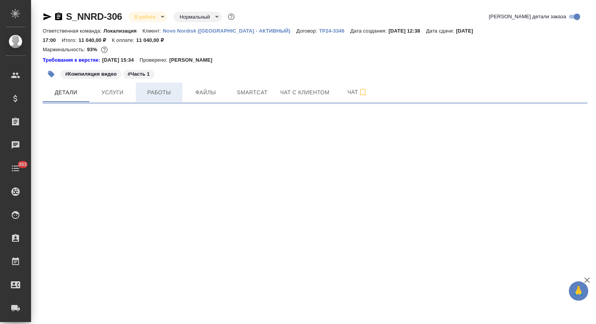
select select "RU"
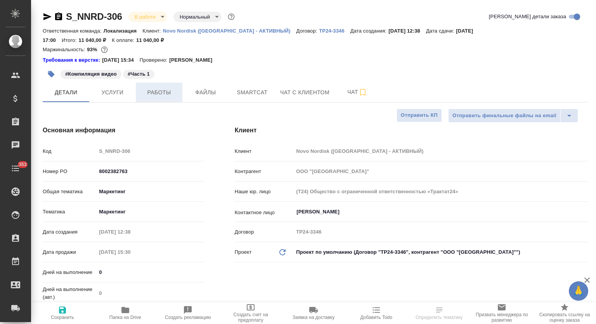
type textarea "x"
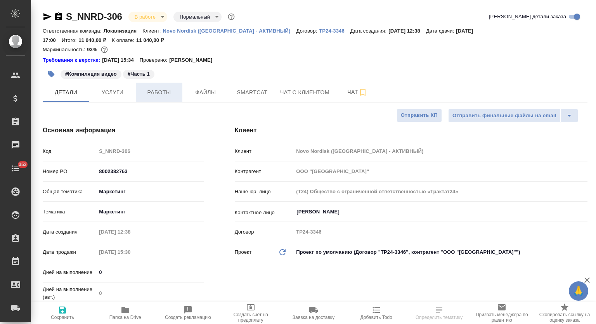
type textarea "x"
click at [153, 83] on button "Работы" at bounding box center [159, 92] width 47 height 19
type textarea "x"
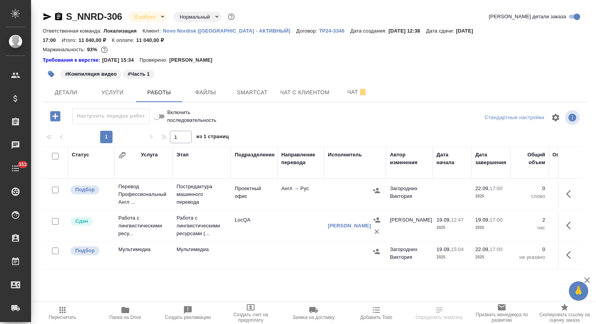
click at [45, 17] on icon "button" at bounding box center [47, 16] width 9 height 9
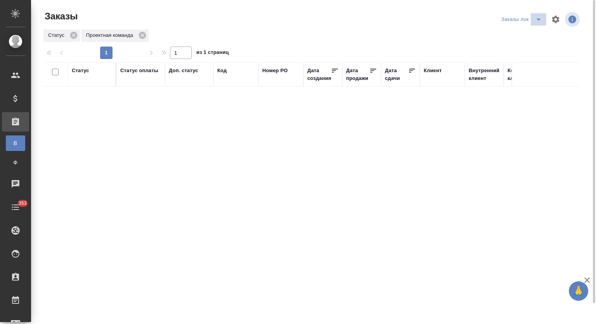
click at [539, 21] on icon "split button" at bounding box center [538, 19] width 9 height 9
click at [530, 32] on li "Мои заказы" at bounding box center [522, 35] width 47 height 12
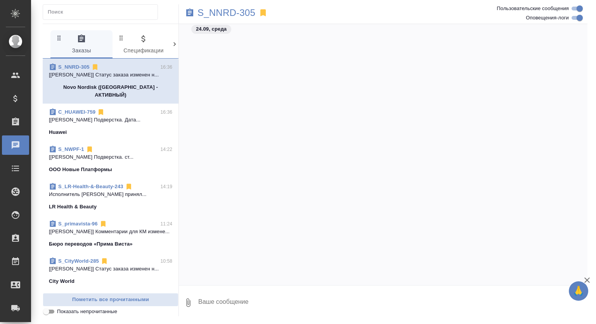
scroll to position [3324, 0]
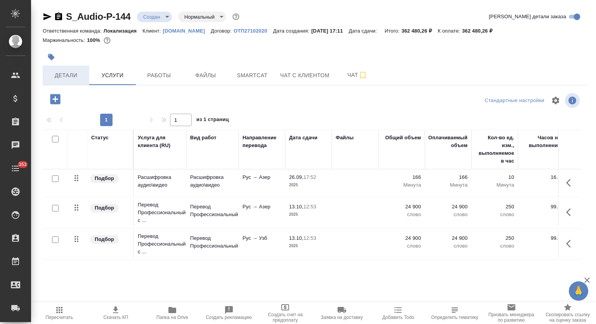
click at [67, 71] on span "Детали" at bounding box center [65, 76] width 37 height 10
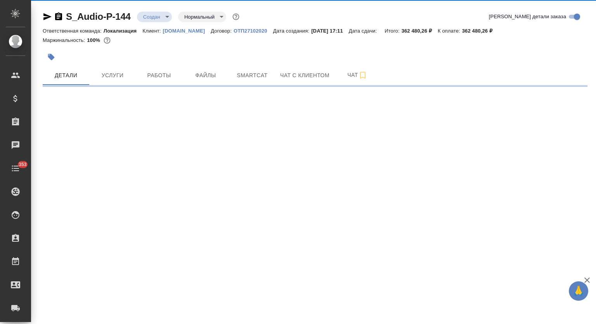
select select "RU"
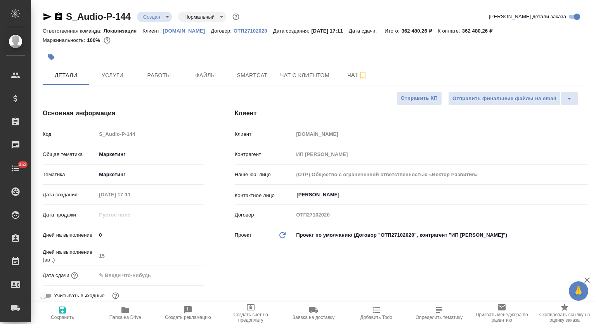
type textarea "x"
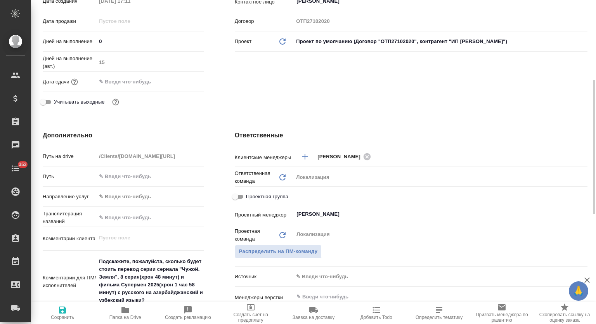
scroll to position [323, 0]
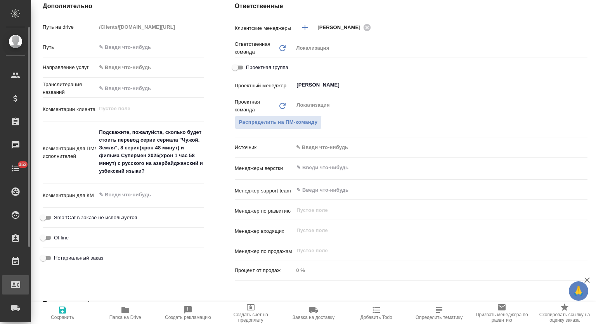
type textarea "x"
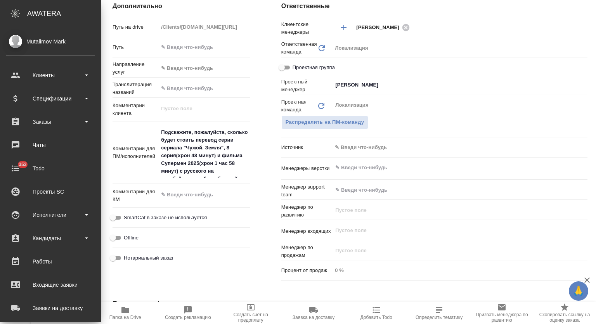
type textarea "x"
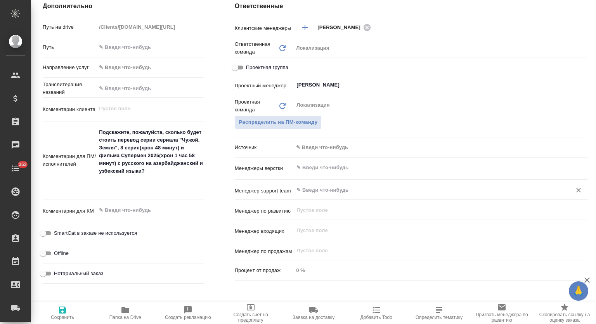
click at [425, 194] on input "text" at bounding box center [428, 189] width 264 height 9
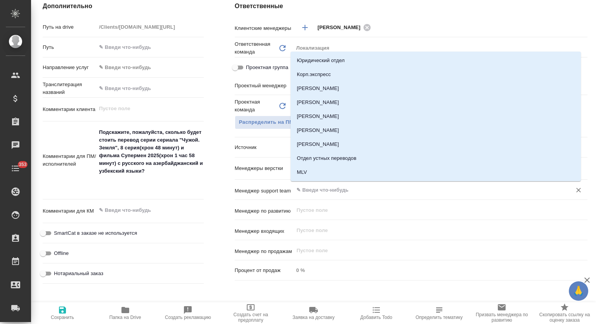
click at [216, 199] on div "Дополнительно Путь на drive /Clients/Audio-Production.ru/Orders/S_Audio-P-144 П…" at bounding box center [123, 144] width 192 height 316
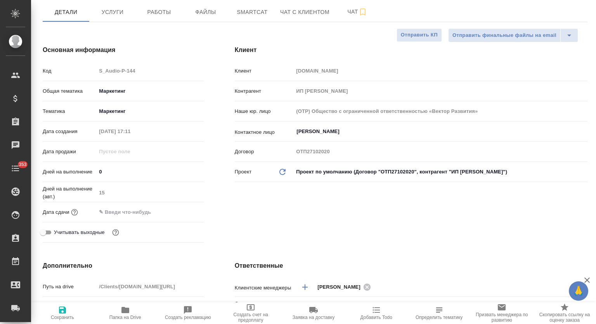
scroll to position [0, 0]
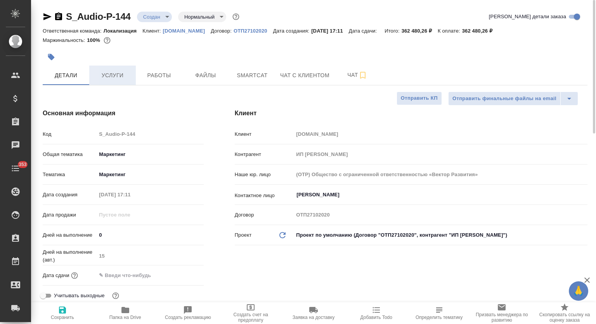
click at [116, 71] on span "Услуги" at bounding box center [112, 76] width 37 height 10
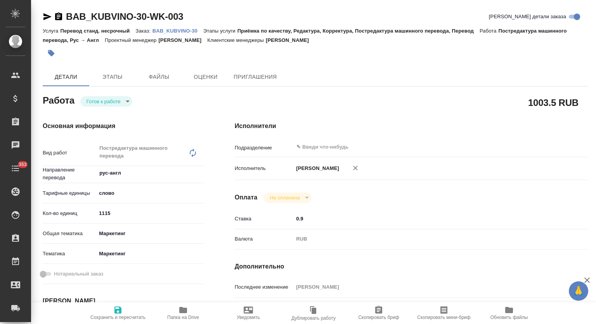
type textarea "x"
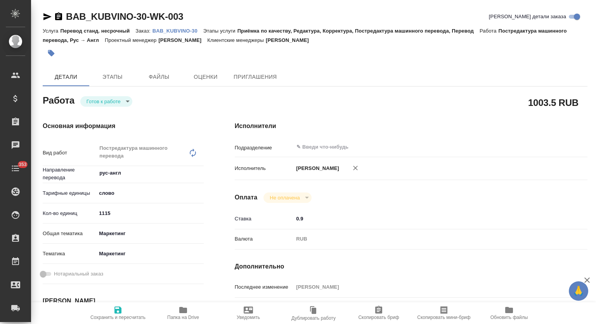
type textarea "x"
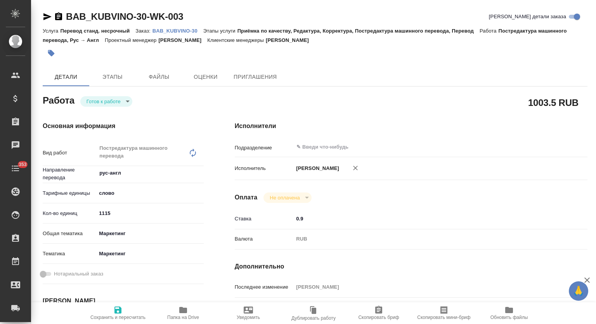
type textarea "x"
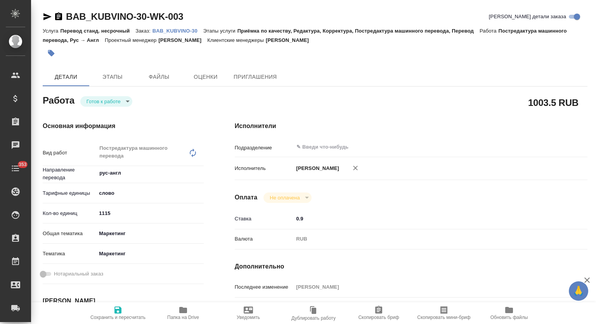
type textarea "x"
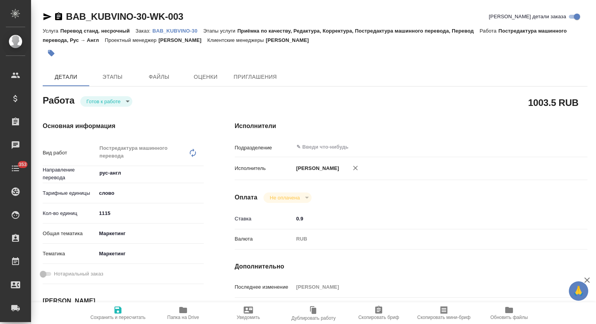
type textarea "x"
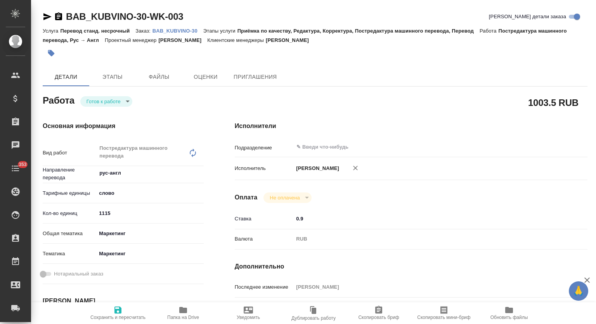
click at [168, 31] on p "BAB_KUBVINO-30" at bounding box center [178, 31] width 51 height 6
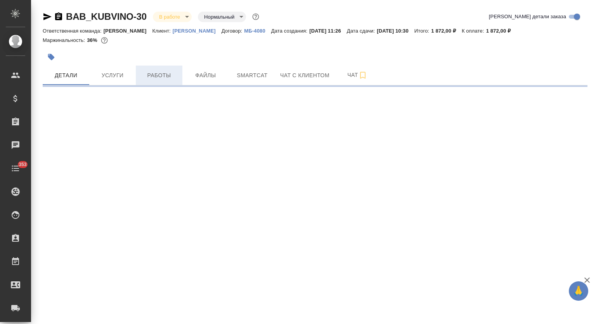
select select "RU"
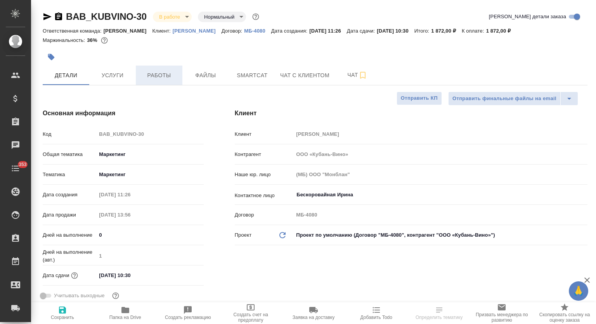
type textarea "x"
click at [163, 77] on span "Работы" at bounding box center [158, 76] width 37 height 10
type input "[PERSON_NAME]"
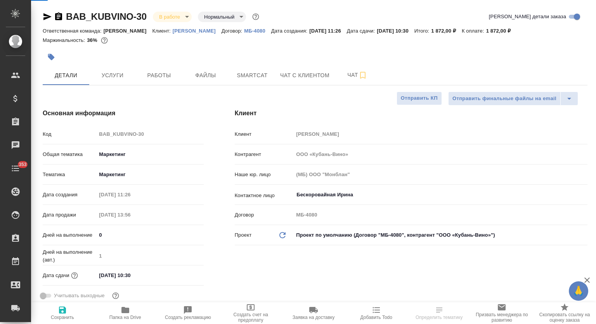
type input "[PERSON_NAME]"
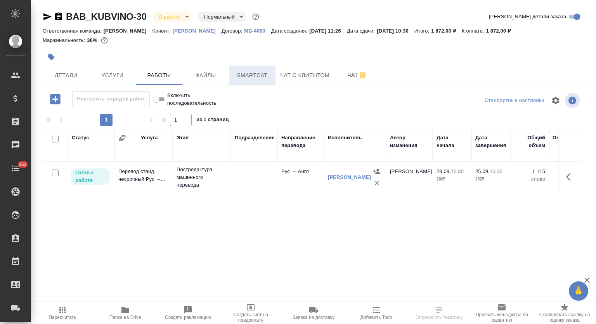
click at [249, 73] on span "Smartcat" at bounding box center [252, 76] width 37 height 10
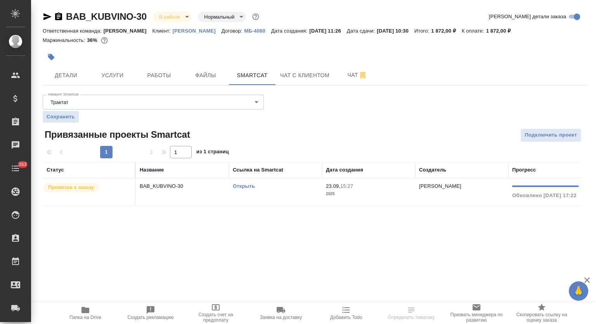
click at [244, 187] on link "Открыть" at bounding box center [244, 186] width 22 height 6
click at [82, 310] on icon "button" at bounding box center [85, 310] width 8 height 6
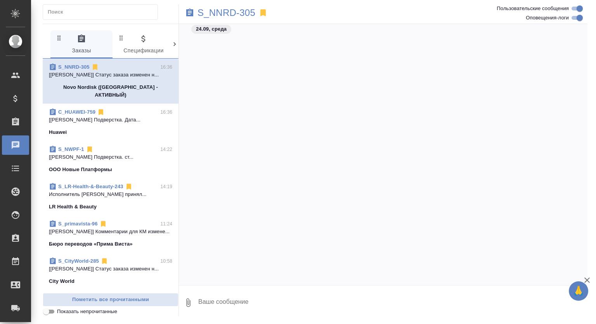
scroll to position [3324, 0]
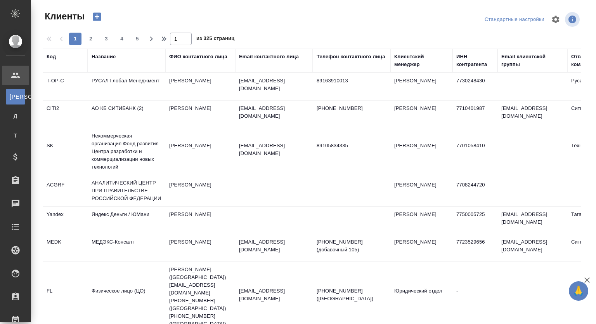
select select "RU"
